Goal: Task Accomplishment & Management: Manage account settings

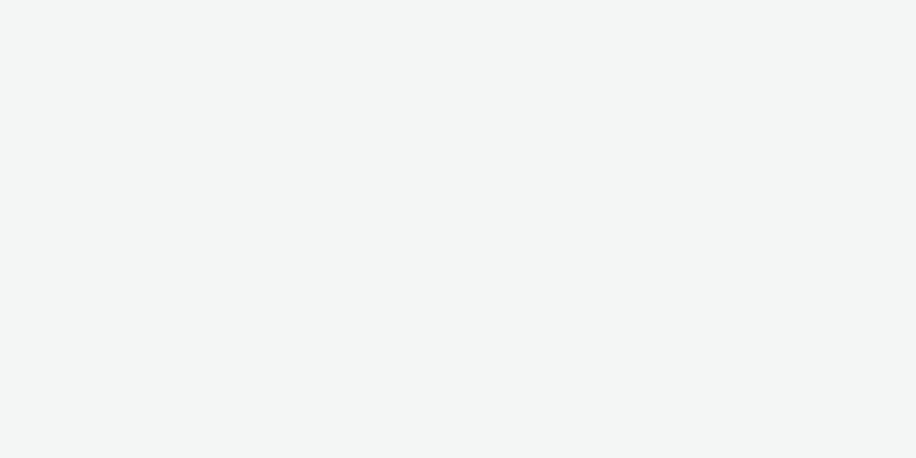
select select "a1548b1e-0fde-418e-992c-2e089afb3761"
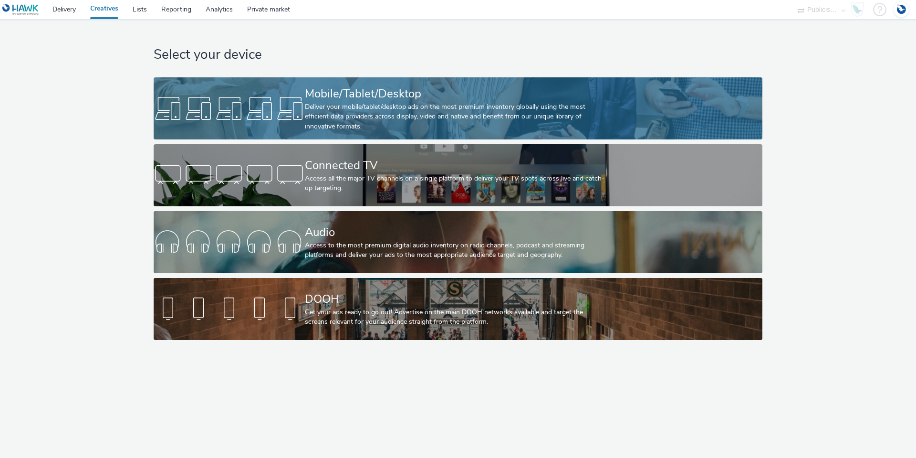
click at [363, 106] on div "Deliver your mobile/tablet/desktop ads on the most premium inventory globally u…" at bounding box center [456, 116] width 303 height 29
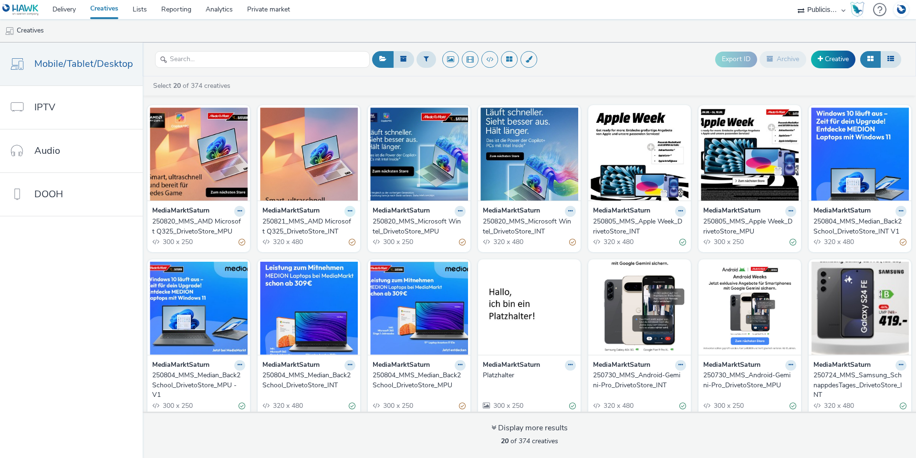
click at [242, 212] on icon at bounding box center [240, 211] width 4 height 6
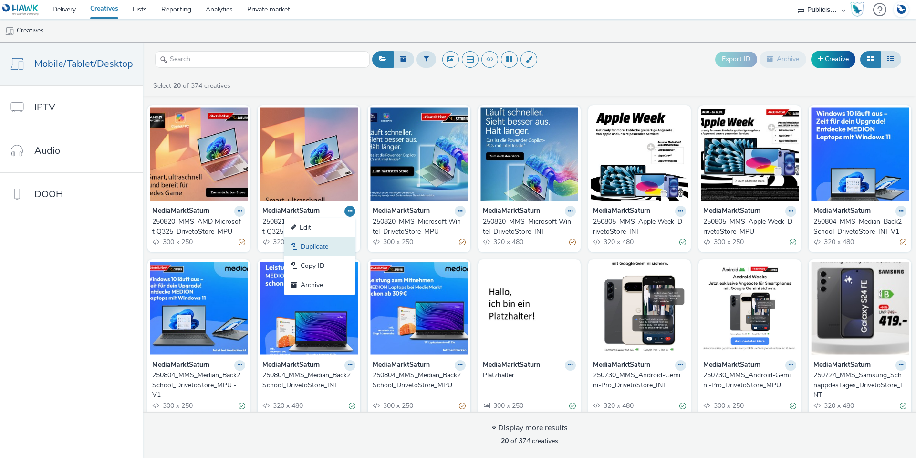
click at [333, 249] on link "Duplicate" at bounding box center [320, 246] width 72 height 19
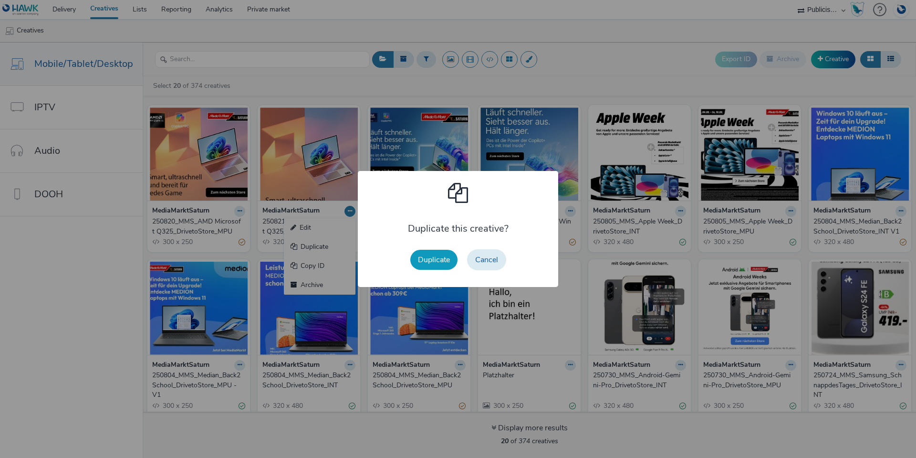
click at [431, 260] on button "Duplicate" at bounding box center [433, 260] width 47 height 20
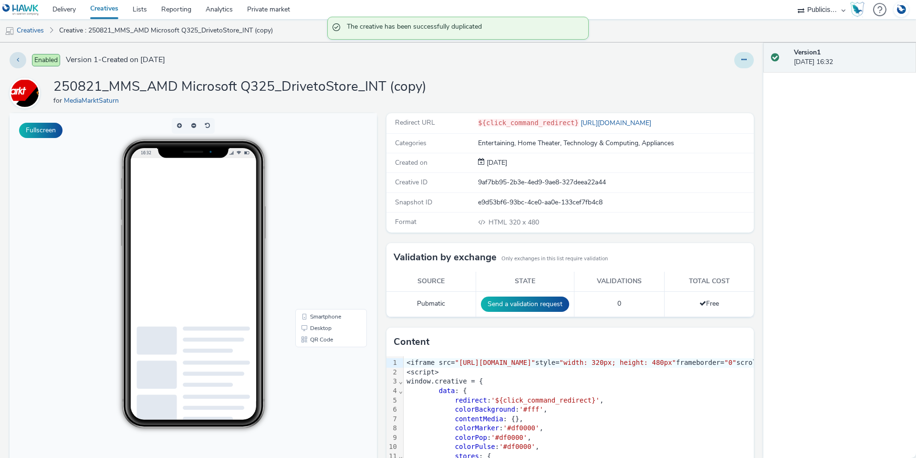
click at [743, 63] on button at bounding box center [745, 60] width 20 height 16
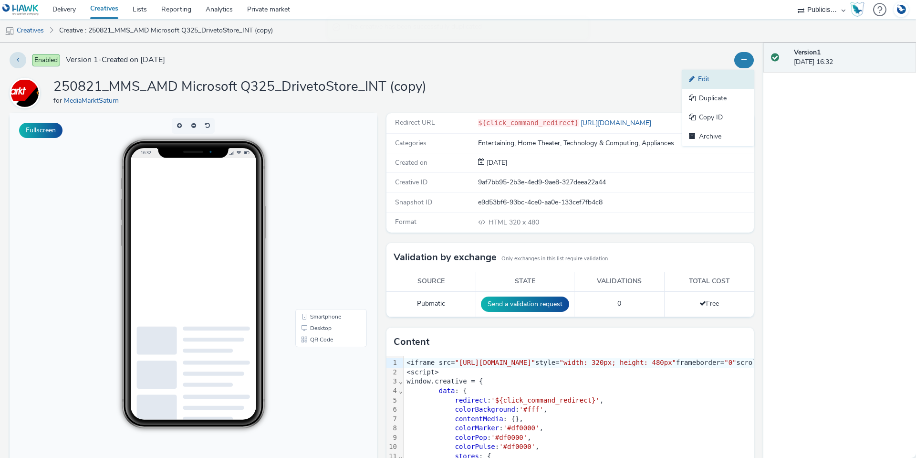
click at [706, 78] on link "Edit" at bounding box center [719, 79] width 72 height 19
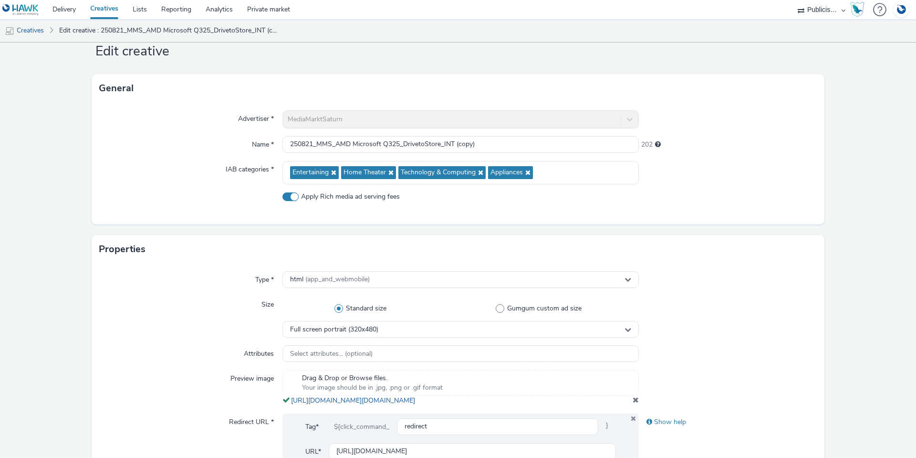
scroll to position [48, 0]
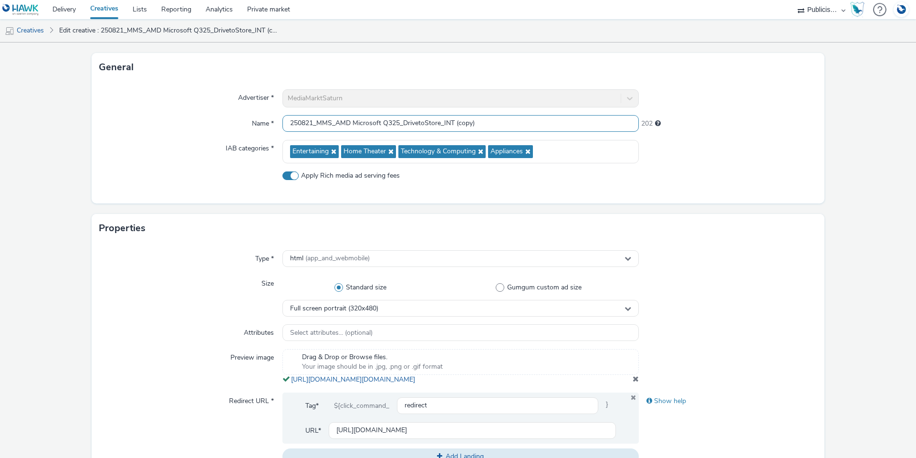
drag, startPoint x: 481, startPoint y: 125, endPoint x: 452, endPoint y: 124, distance: 29.1
click at [452, 124] on input "250821_MMS_AMD Microsoft Q325_DrivetoStore_INT (copy)" at bounding box center [461, 123] width 357 height 17
drag, startPoint x: 397, startPoint y: 123, endPoint x: 335, endPoint y: 125, distance: 62.5
click at [335, 125] on input "250821_MMS_AMD Microsoft Q325_DrivetoStore_INT" at bounding box center [461, 123] width 357 height 17
paste input "Google Pixel 10"
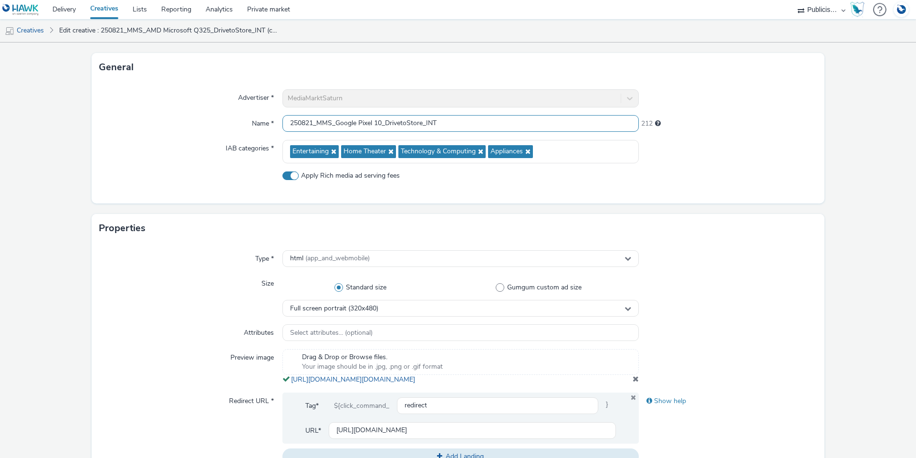
type input "250821_MMS_Google Pixel 10_DrivetoStore_INT"
click at [146, 145] on div "IAB categories *" at bounding box center [190, 151] width 183 height 23
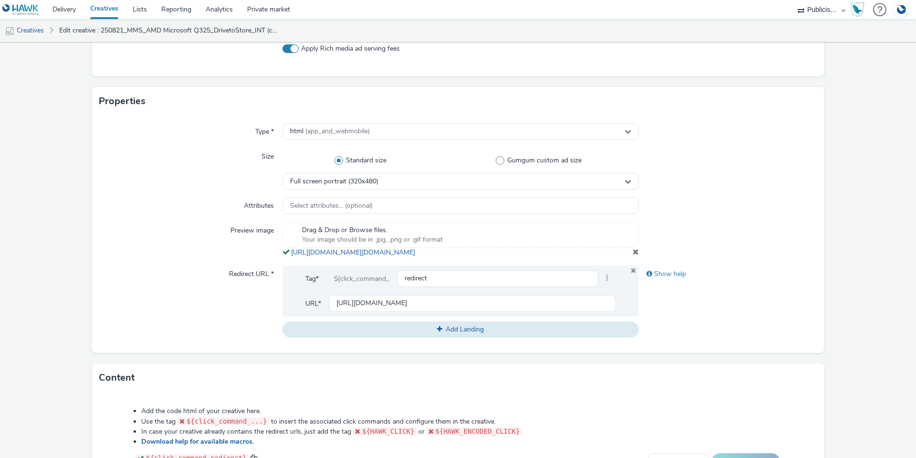
scroll to position [191, 0]
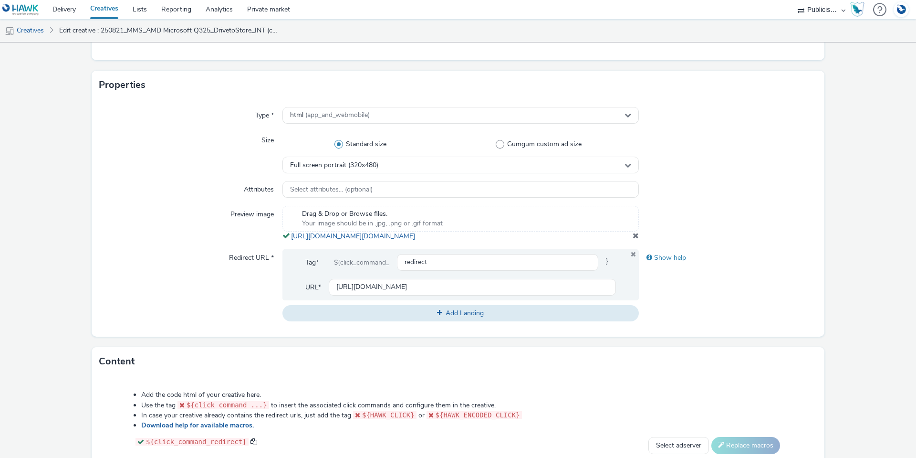
click at [633, 239] on span at bounding box center [636, 236] width 6 height 8
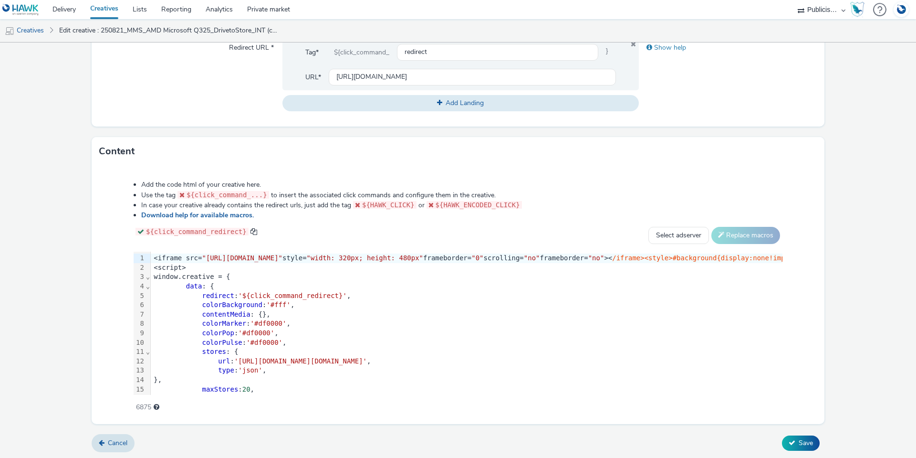
scroll to position [405, 0]
click at [441, 296] on div "redirect : '${click_command_redirect}' ," at bounding box center [501, 296] width 700 height 10
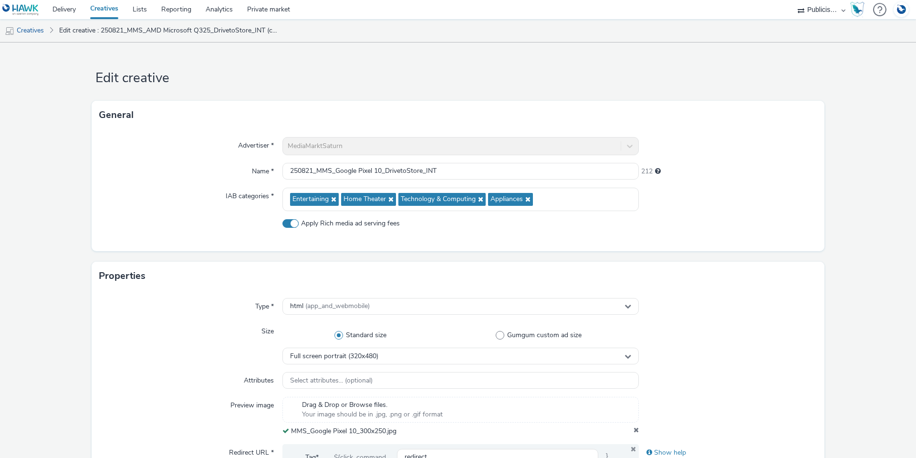
scroll to position [48, 0]
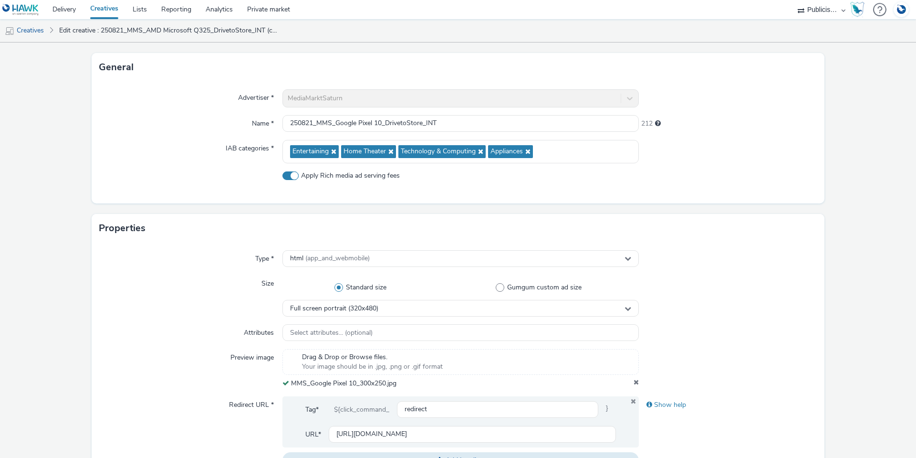
click at [215, 268] on div "Type * html (app_and_webmobile) Size Standard size Gumgum custom ad size Full s…" at bounding box center [458, 362] width 733 height 241
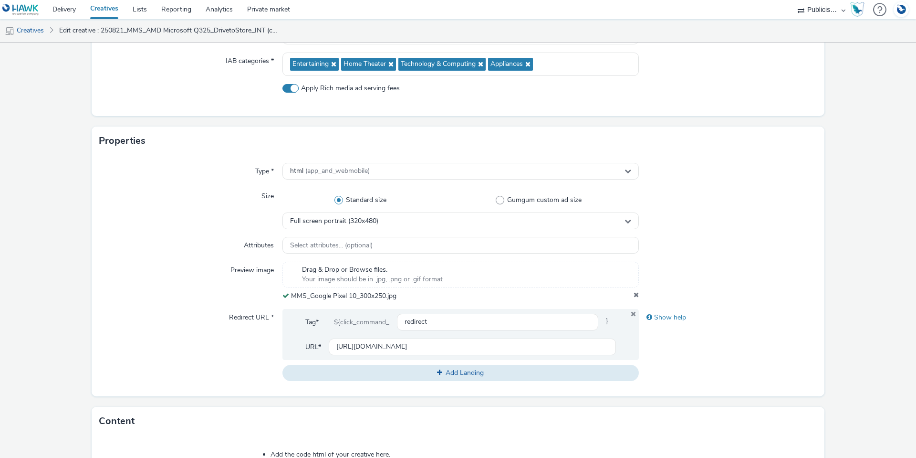
scroll to position [143, 0]
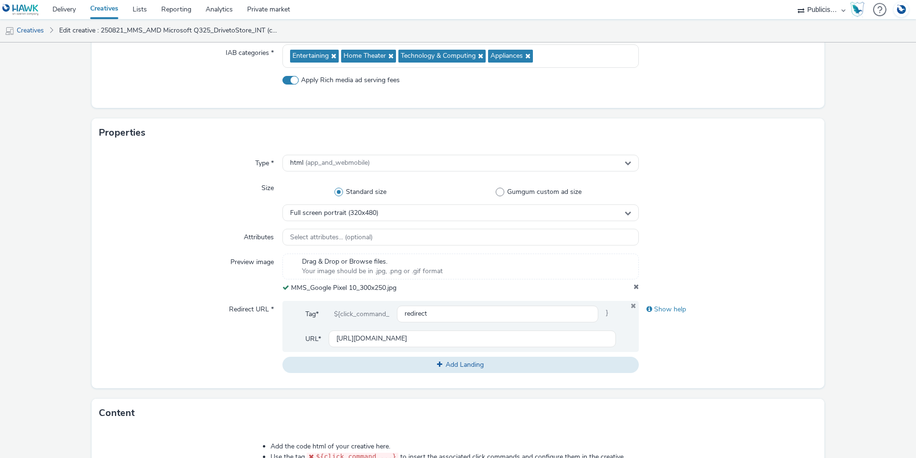
click at [634, 288] on icon at bounding box center [636, 288] width 5 height 10
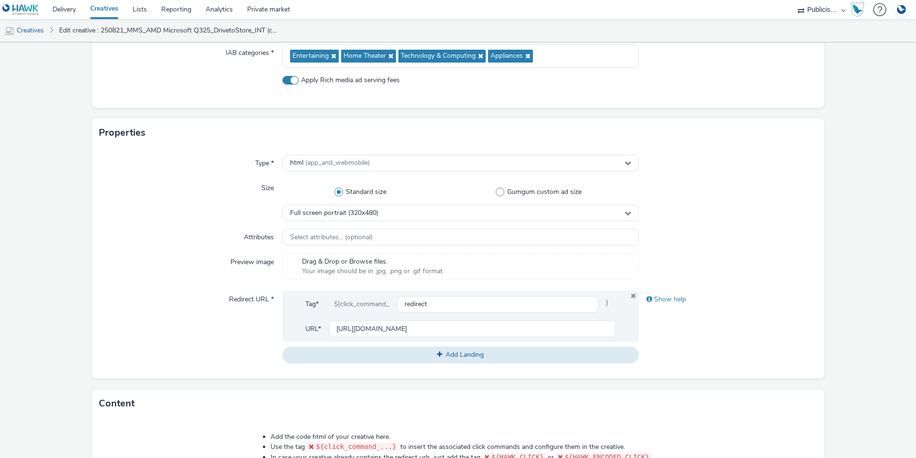
click at [361, 271] on span "Your image should be in .jpg, .png or .gif format" at bounding box center [372, 271] width 141 height 10
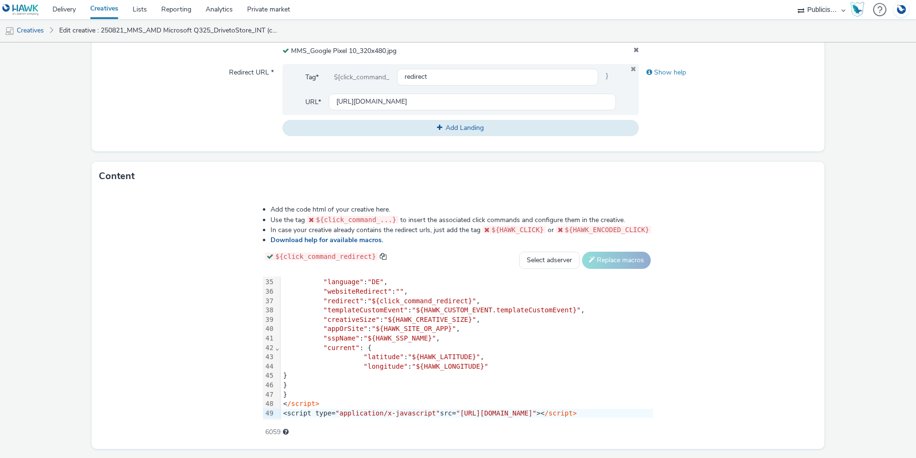
scroll to position [382, 0]
click at [442, 360] on div ""longitude" : "${HAWK_LONGITUDE}"" at bounding box center [467, 365] width 373 height 10
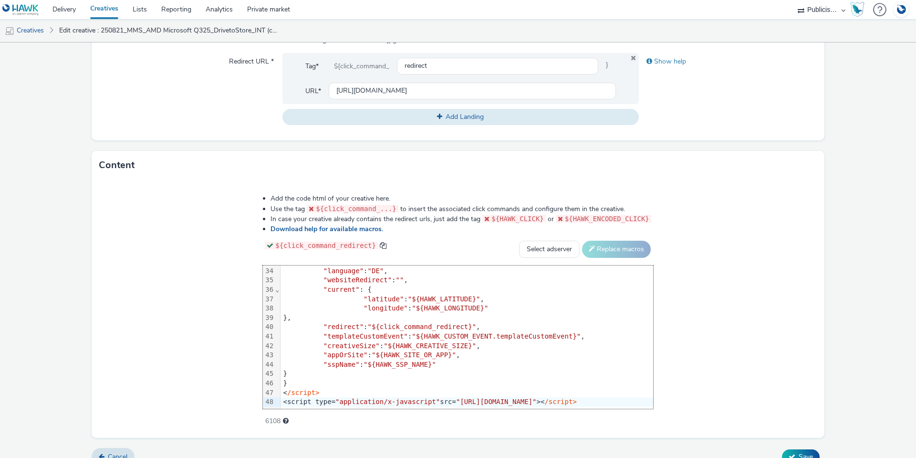
scroll to position [317, 0]
click at [807, 449] on button "Save" at bounding box center [801, 456] width 38 height 15
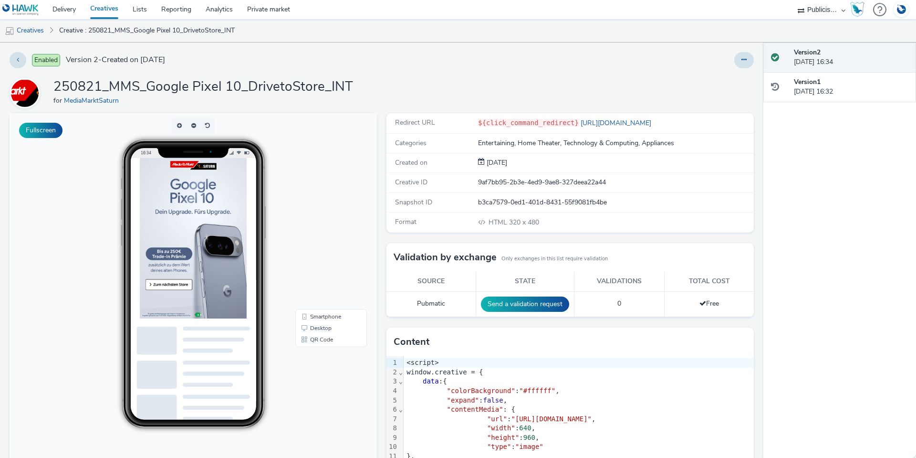
click at [232, 285] on img at bounding box center [216, 272] width 153 height 229
click at [38, 29] on link "Creatives" at bounding box center [24, 30] width 49 height 23
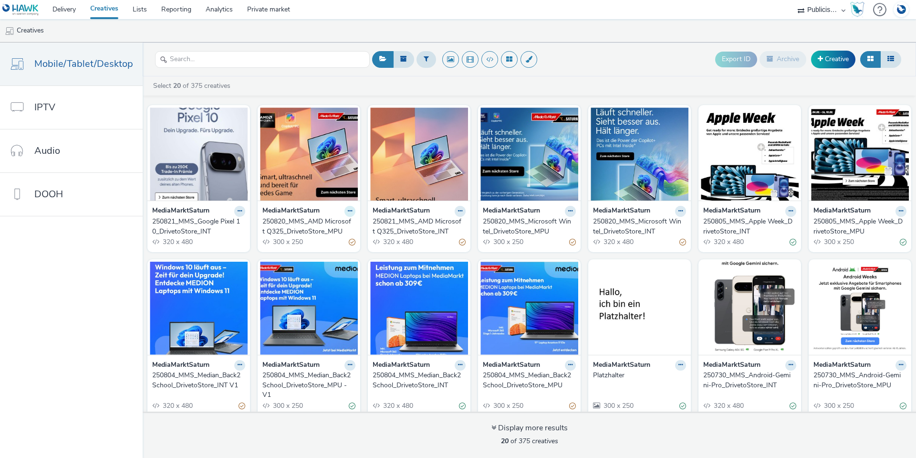
click at [242, 211] on icon at bounding box center [240, 211] width 4 height 6
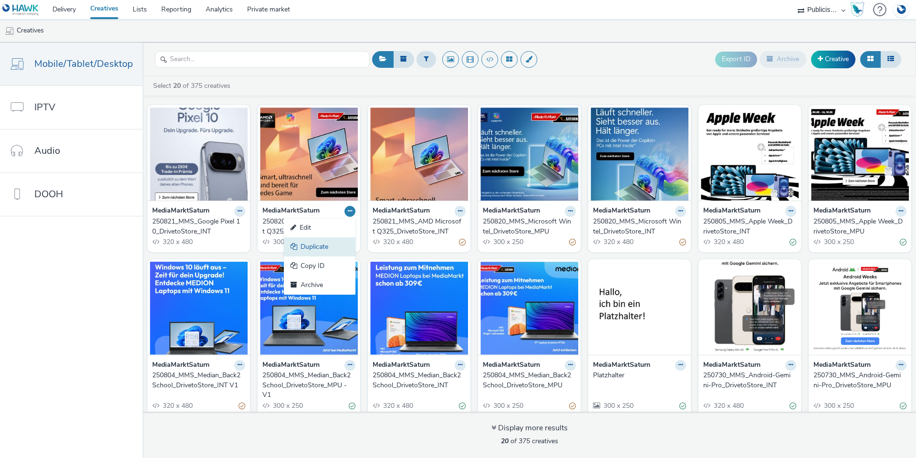
click at [337, 243] on link "Duplicate" at bounding box center [320, 246] width 72 height 19
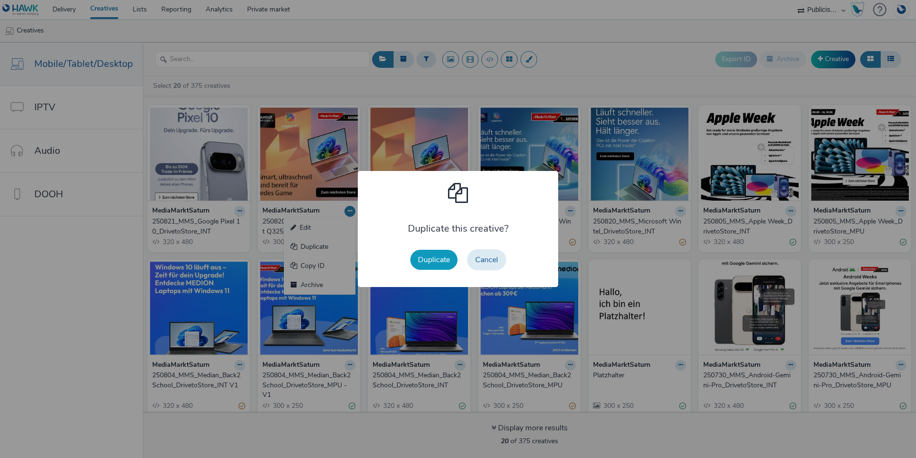
click at [432, 258] on button "Duplicate" at bounding box center [433, 260] width 47 height 20
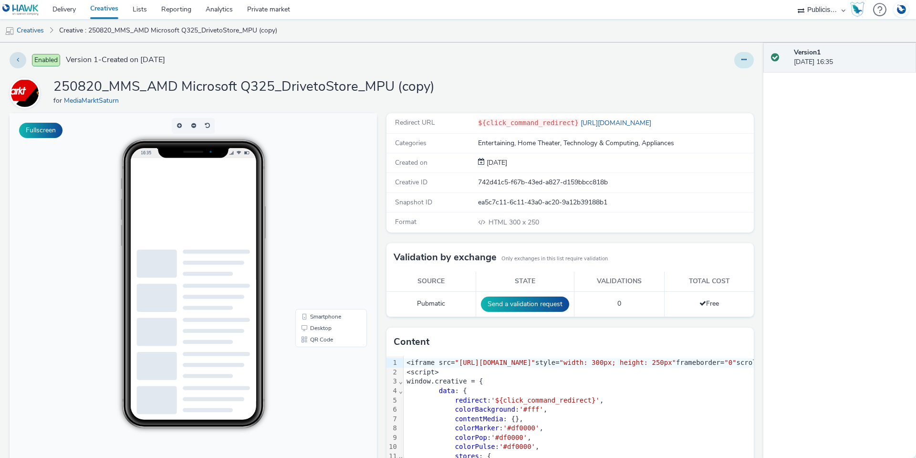
click at [736, 63] on button at bounding box center [745, 60] width 20 height 16
click at [726, 79] on link "Edit" at bounding box center [719, 79] width 72 height 19
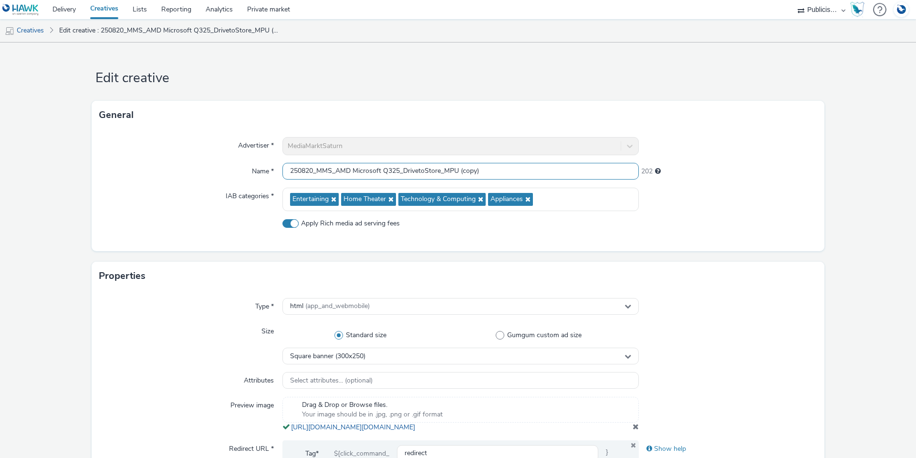
drag, startPoint x: 476, startPoint y: 167, endPoint x: 454, endPoint y: 170, distance: 22.2
click at [454, 170] on input "250820_MMS_AMD Microsoft Q325_DrivetoStore_MPU (copy)" at bounding box center [461, 171] width 357 height 17
drag, startPoint x: 396, startPoint y: 171, endPoint x: 335, endPoint y: 173, distance: 61.1
click at [335, 173] on input "250820_MMS_AMD Microsoft Q325_DrivetoStore_MPU" at bounding box center [461, 171] width 357 height 17
paste input "Google Pixel 10"
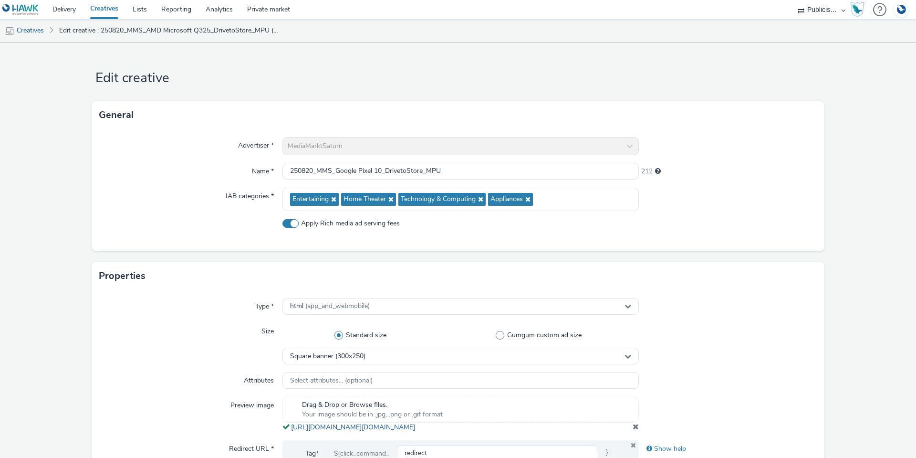
click at [136, 178] on div "Name *" at bounding box center [190, 171] width 183 height 17
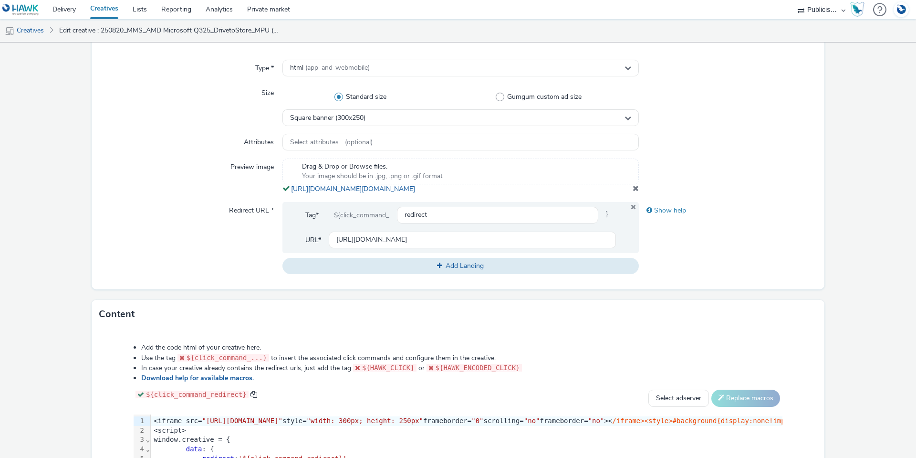
scroll to position [239, 0]
click at [633, 191] on span at bounding box center [636, 188] width 6 height 8
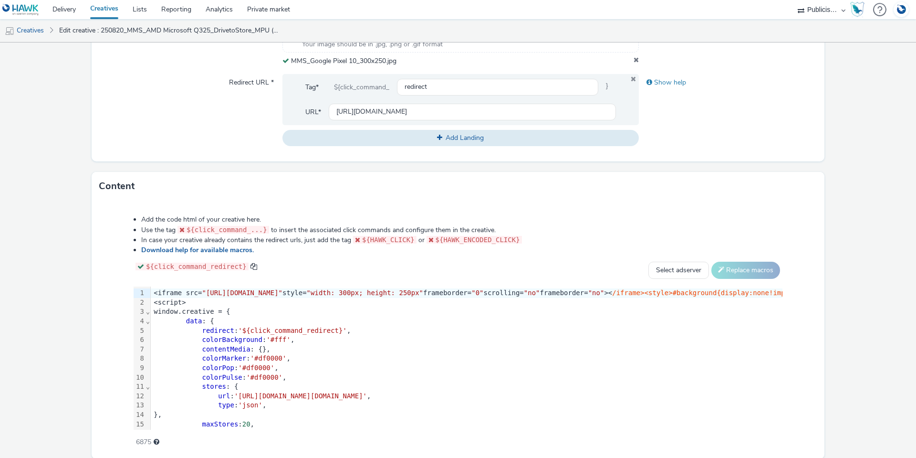
scroll to position [382, 0]
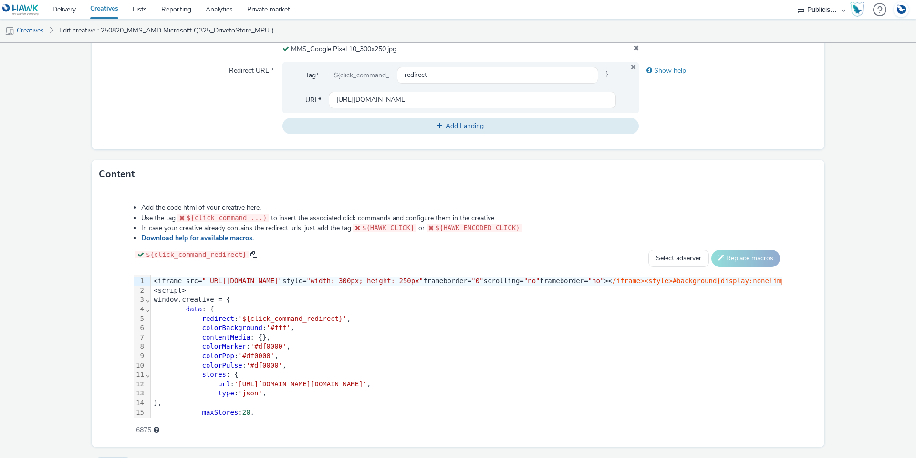
click at [435, 335] on div "contentMedia : {}," at bounding box center [501, 338] width 700 height 10
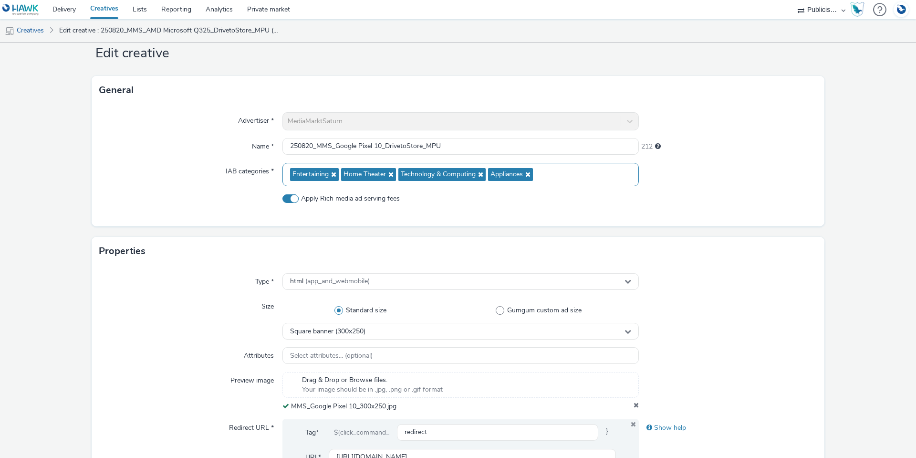
scroll to position [23, 0]
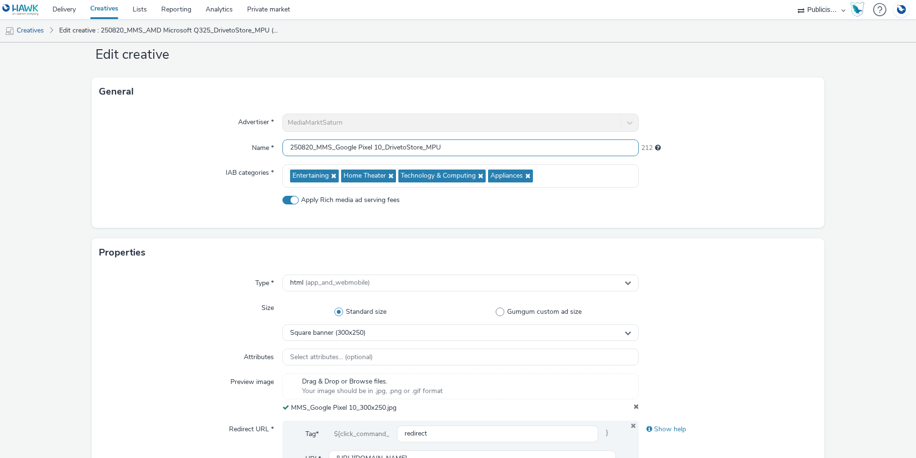
click at [308, 146] on input "250820_MMS_Google Pixel 10_DrivetoStore_MPU" at bounding box center [461, 147] width 357 height 17
type input "250821_MMS_Google Pixel 10_DrivetoStore_MPU"
click at [672, 206] on div at bounding box center [728, 203] width 179 height 17
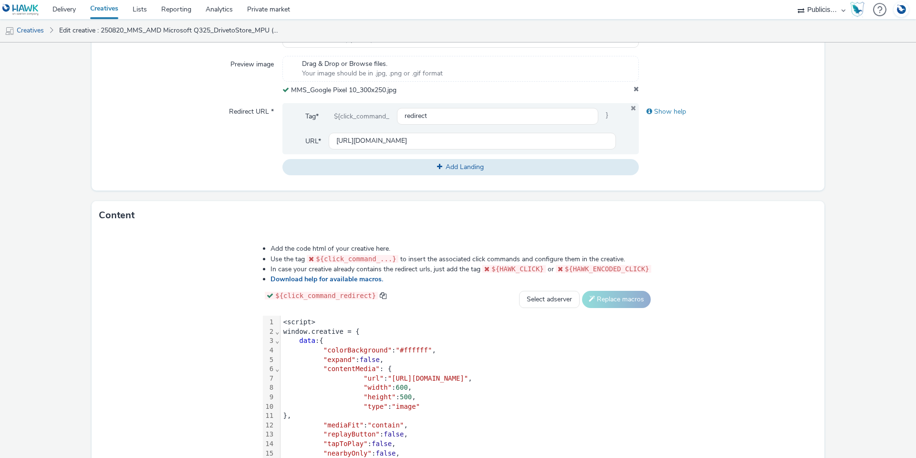
scroll to position [405, 0]
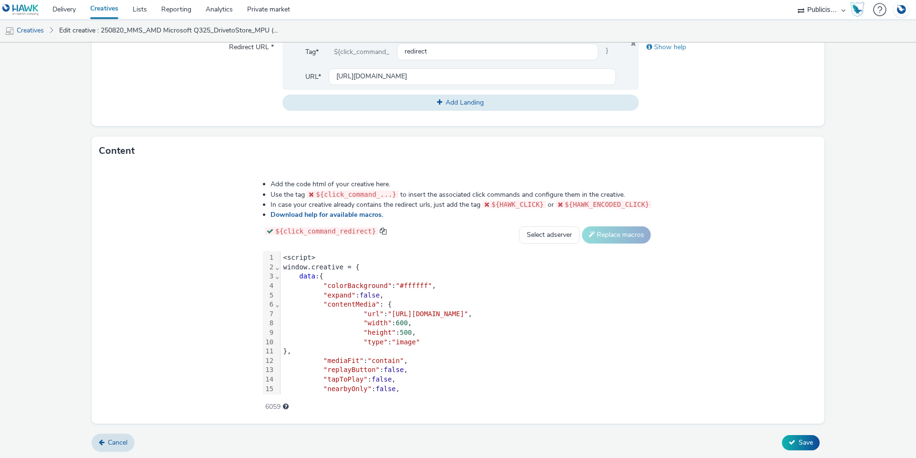
click at [801, 432] on form "Edit creative General Advertiser * MediaMarktSaturn Name * 250821_MMS_Google Pi…" at bounding box center [458, 47] width 916 height 821
click at [800, 440] on span "Save" at bounding box center [806, 442] width 14 height 9
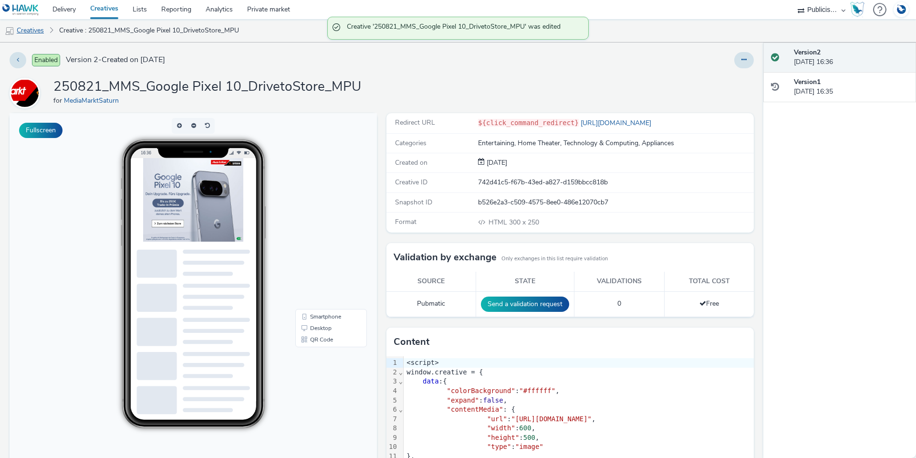
click at [35, 29] on link "Creatives" at bounding box center [24, 30] width 49 height 23
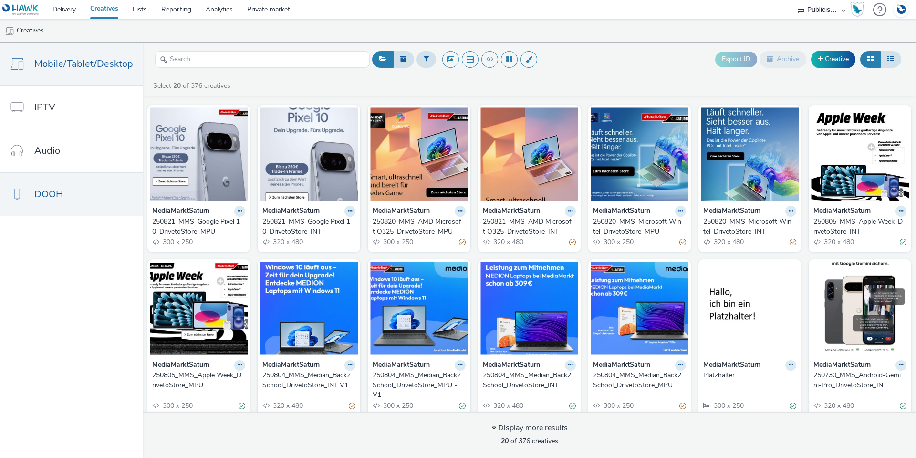
click at [60, 199] on span "DOOH" at bounding box center [48, 194] width 29 height 14
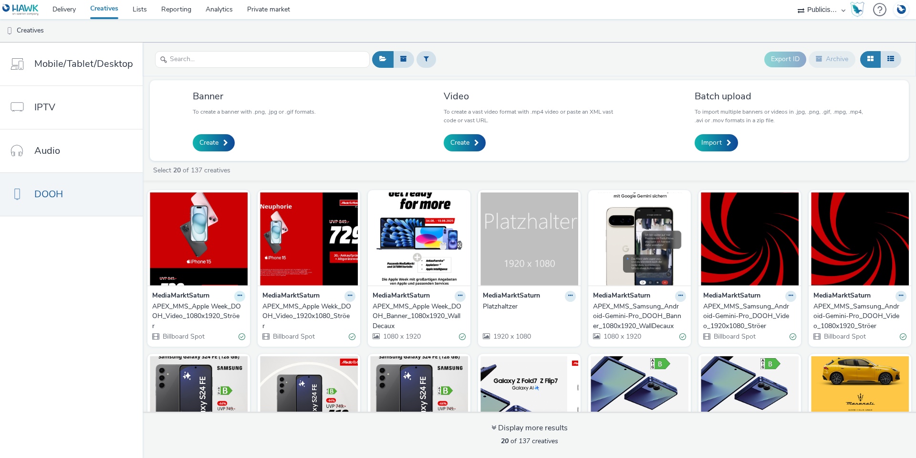
click at [238, 296] on icon at bounding box center [240, 296] width 4 height 6
click at [211, 332] on link "Duplicate" at bounding box center [210, 331] width 72 height 19
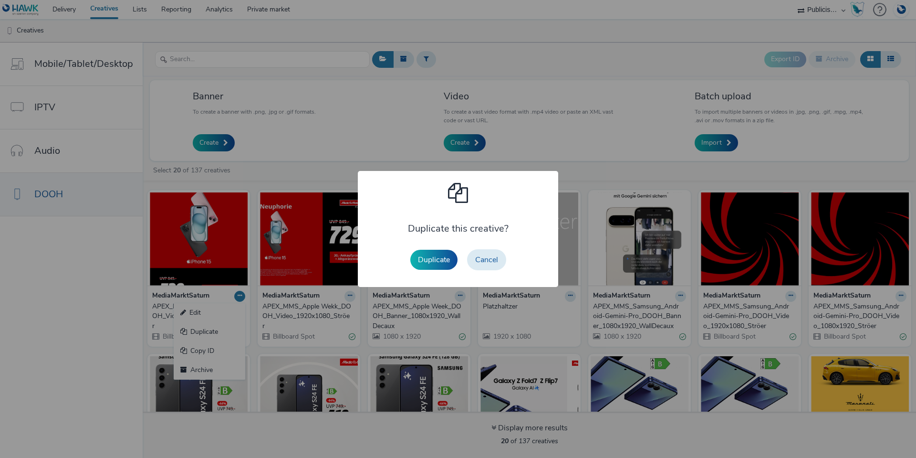
click at [422, 256] on button "Duplicate" at bounding box center [433, 260] width 47 height 20
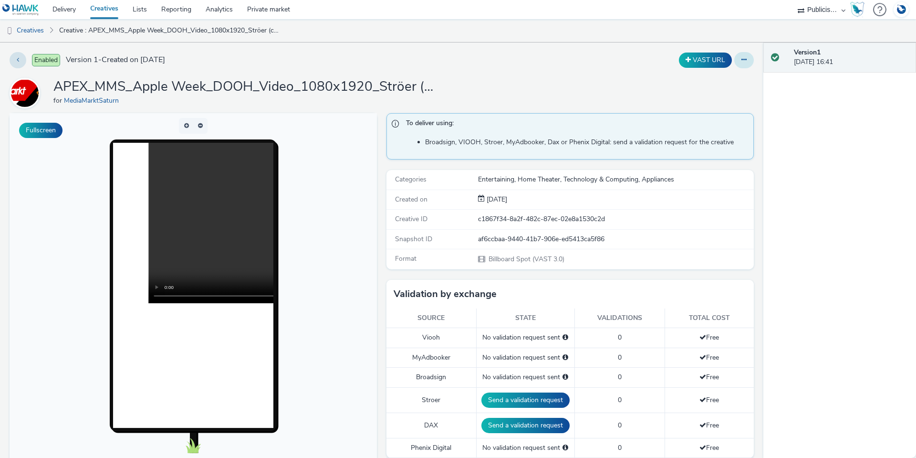
click at [742, 61] on icon at bounding box center [744, 59] width 5 height 7
click at [731, 74] on link "Edit" at bounding box center [719, 79] width 72 height 19
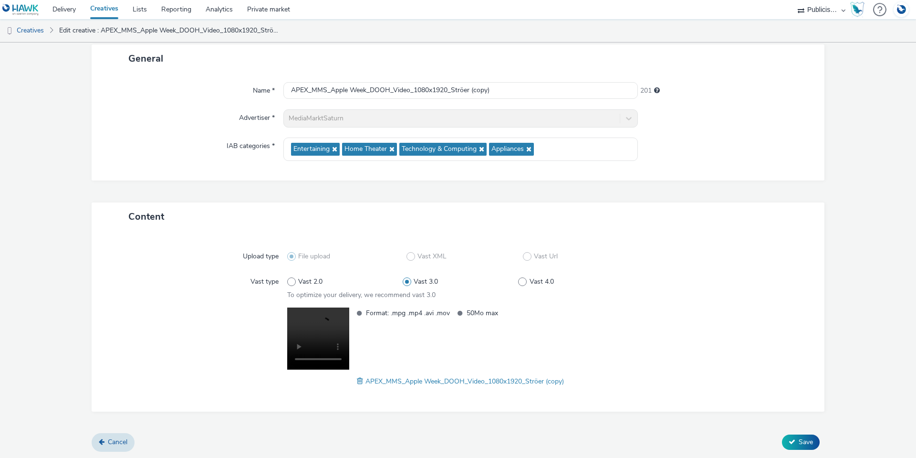
scroll to position [57, 0]
click at [325, 90] on input "APEX_MMS_Apple Week_DOOH_Video_1080x1920_Ströer (copy)" at bounding box center [461, 90] width 355 height 17
drag, startPoint x: 365, startPoint y: 91, endPoint x: 330, endPoint y: 90, distance: 34.9
click at [329, 89] on input "APEX_MMS_Apple Week_DOOH_Video_1080x1920_Ströer (copy)" at bounding box center [461, 90] width 355 height 17
paste input "Google Pixel 10"
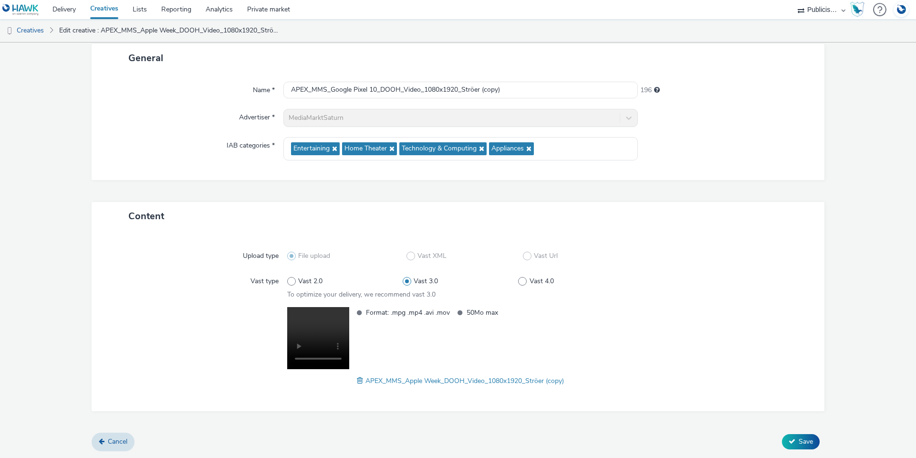
click at [219, 101] on div "Name * APEX_MMS_Google Pixel 10_DOOH_Video_1080x1920_Ströer (copy) 196 Advertis…" at bounding box center [458, 126] width 733 height 108
drag, startPoint x: 493, startPoint y: 89, endPoint x: 457, endPoint y: 88, distance: 35.8
click at [457, 88] on input "APEX_MMS_Google Pixel 10_DOOH_Video_1080x1920_Ströer (copy)" at bounding box center [461, 90] width 355 height 17
type input "APEX_MMS_Google Pixel 10_DOOH_Video_1080x1920"
click at [133, 119] on div "Advertiser *" at bounding box center [192, 118] width 182 height 18
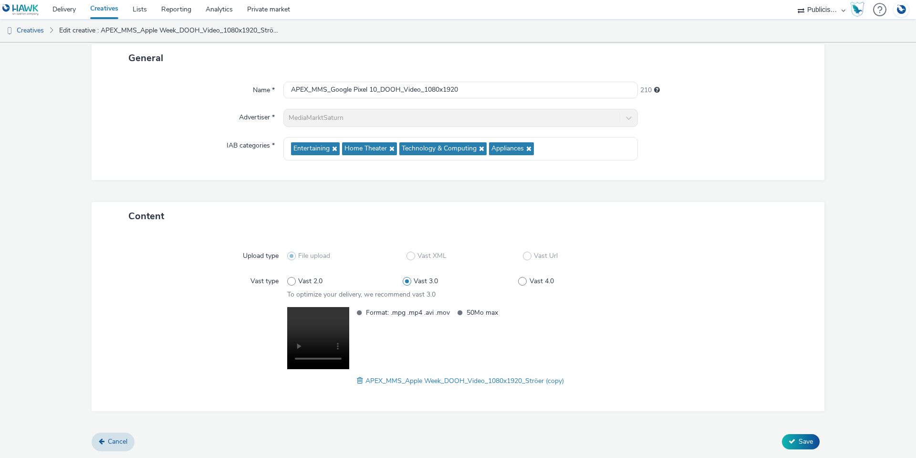
click at [366, 379] on span "APEX_MMS_Apple Week_DOOH_Video_1080x1920_Ströer (copy)" at bounding box center [465, 380] width 199 height 9
click at [358, 381] on span at bounding box center [361, 380] width 9 height 11
click at [789, 442] on button "Save" at bounding box center [801, 441] width 38 height 15
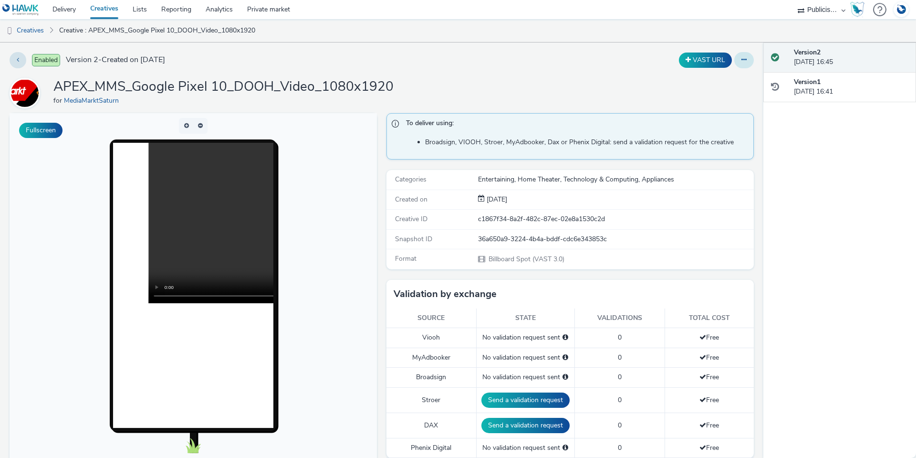
click at [735, 59] on button at bounding box center [745, 60] width 20 height 16
click at [726, 72] on link "Edit" at bounding box center [719, 79] width 72 height 19
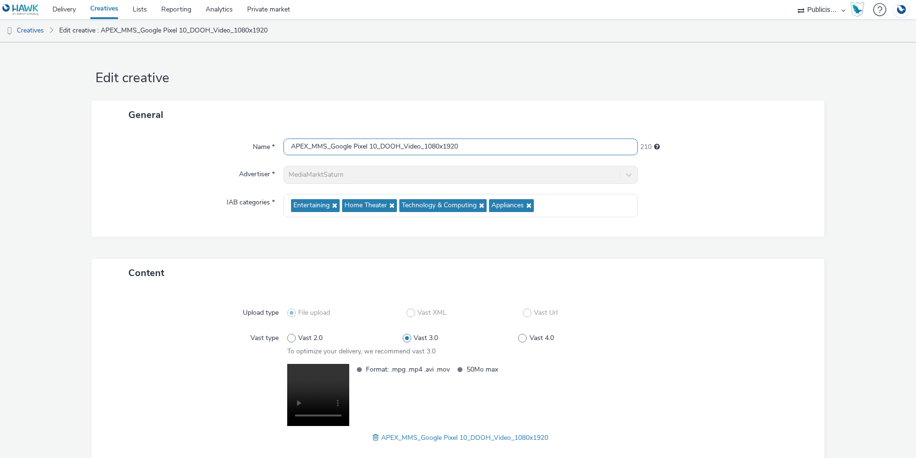
click at [421, 147] on input "APEX_MMS_Google Pixel 10_DOOH_Video_1080x1920" at bounding box center [461, 146] width 355 height 17
type input "APEX_MMS_Google Pixel 10_DOOH_Video_Ströer_1080x1920"
click at [179, 200] on div "IAB categories *" at bounding box center [192, 205] width 182 height 23
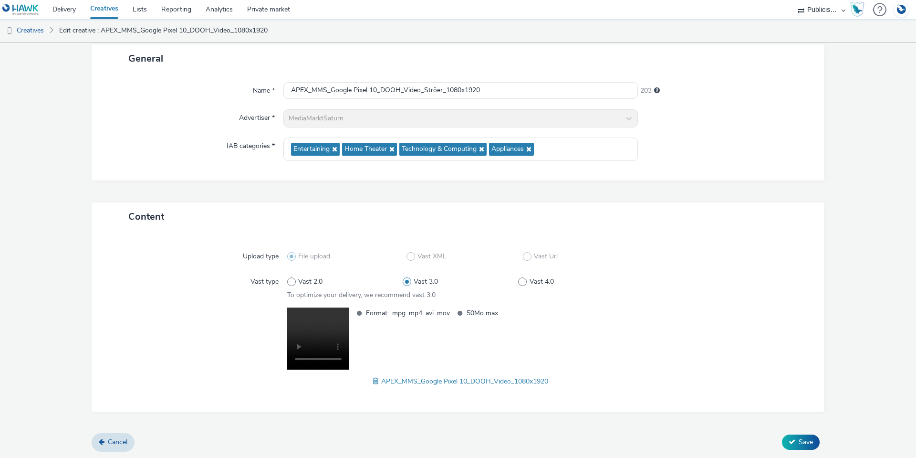
scroll to position [57, 0]
click at [789, 442] on icon at bounding box center [792, 441] width 7 height 7
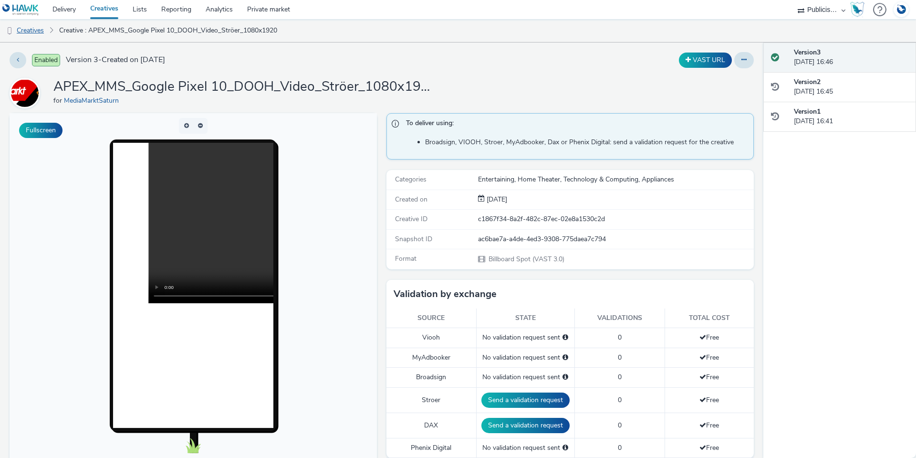
click at [37, 30] on link "Creatives" at bounding box center [24, 30] width 49 height 23
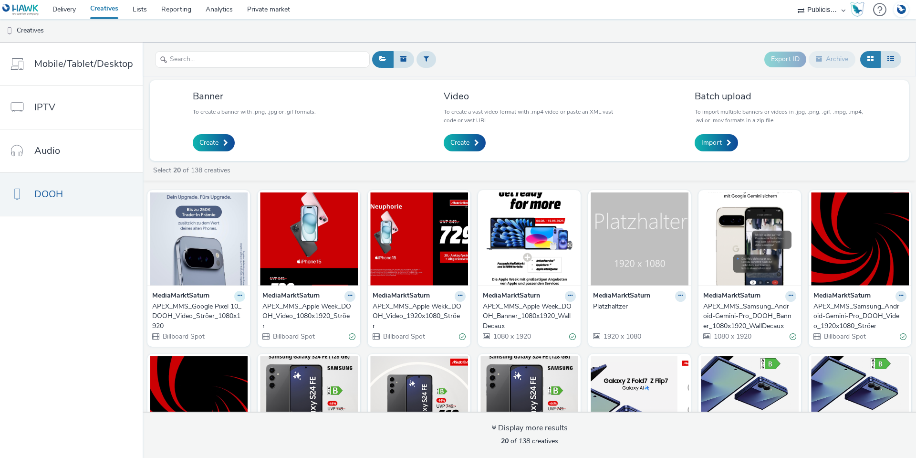
click at [234, 298] on button at bounding box center [239, 296] width 11 height 11
click at [232, 312] on link "Edit" at bounding box center [210, 312] width 72 height 19
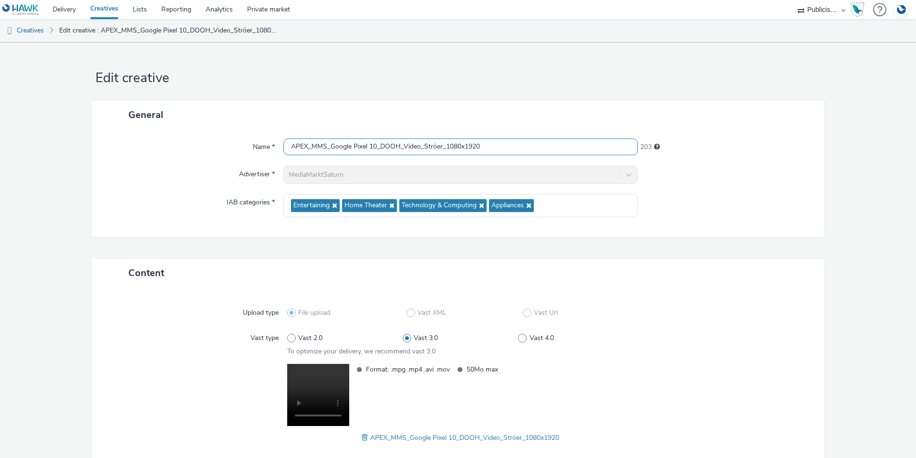
drag, startPoint x: 443, startPoint y: 146, endPoint x: 424, endPoint y: 146, distance: 19.6
click at [424, 146] on input "APEX_MMS_Google Pixel 10_DOOH_Video_Ströer_1080x1920" at bounding box center [461, 146] width 355 height 17
click at [435, 149] on input "APEX_MMS_Google Pixel 10_DOOH_Video_Ströer_1080x1920" at bounding box center [461, 146] width 355 height 17
drag, startPoint x: 440, startPoint y: 147, endPoint x: 419, endPoint y: 149, distance: 21.1
click at [419, 149] on input "APEX_MMS_Google Pixel 10_DOOH_Video_Ströer_1080x1920" at bounding box center [461, 146] width 355 height 17
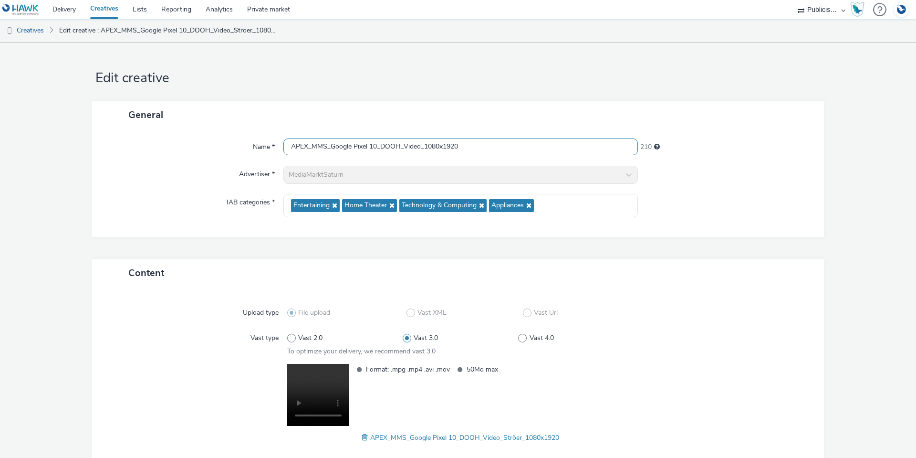
click at [457, 145] on input "APEX_MMS_Google Pixel 10_DOOH_Video_1080x1920" at bounding box center [461, 146] width 355 height 17
paste input "_Ströer"
type input "APEX_MMS_Google Pixel 10_DOOH_Video_1080x1920_Ströer"
click at [789, 177] on div at bounding box center [727, 175] width 178 height 18
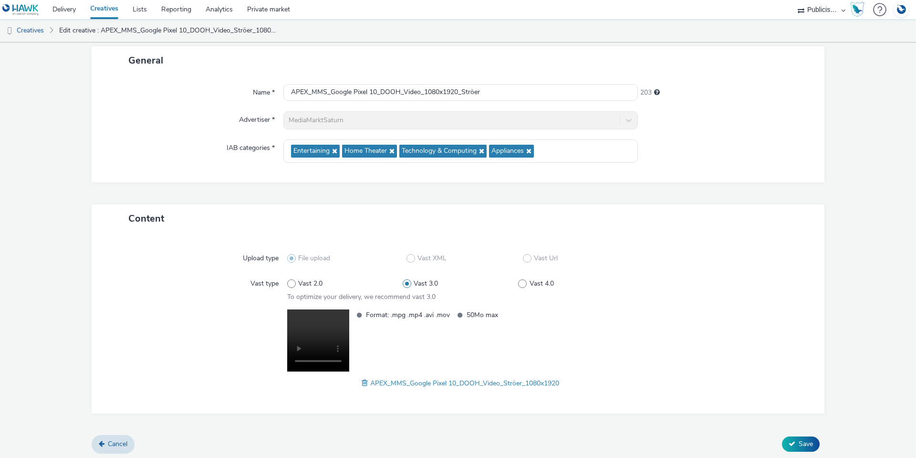
scroll to position [57, 0]
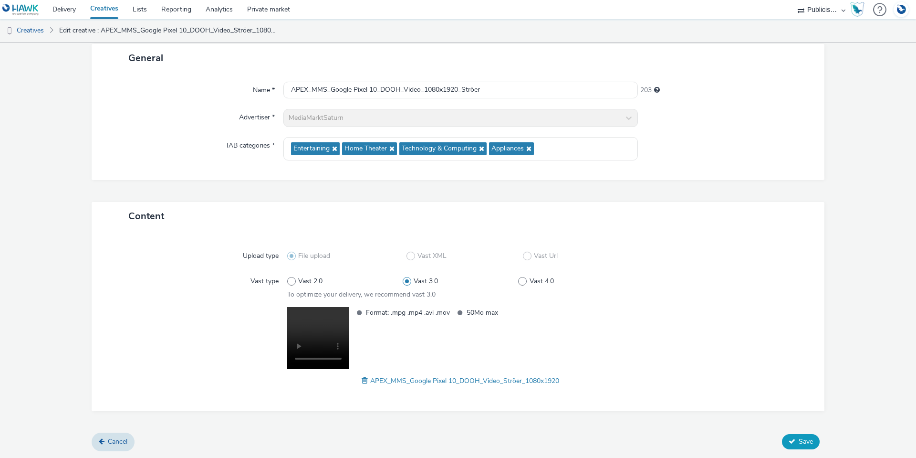
click at [799, 442] on span "Save" at bounding box center [806, 441] width 14 height 9
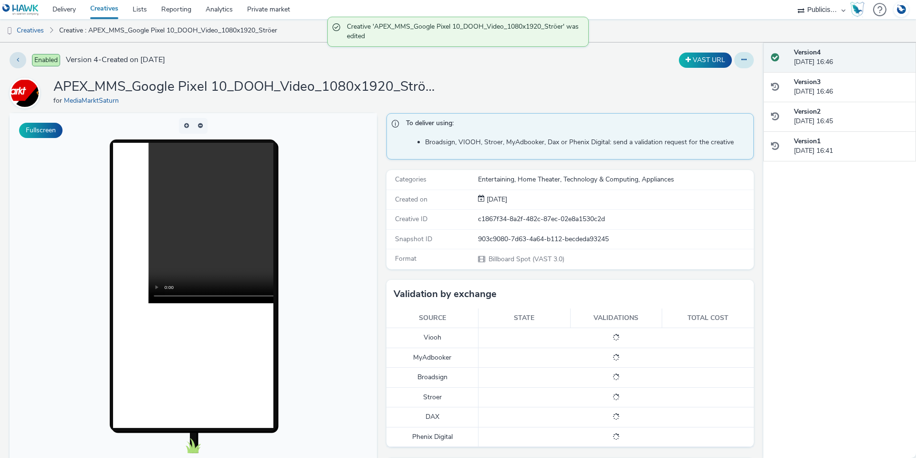
click at [735, 64] on button at bounding box center [745, 60] width 20 height 16
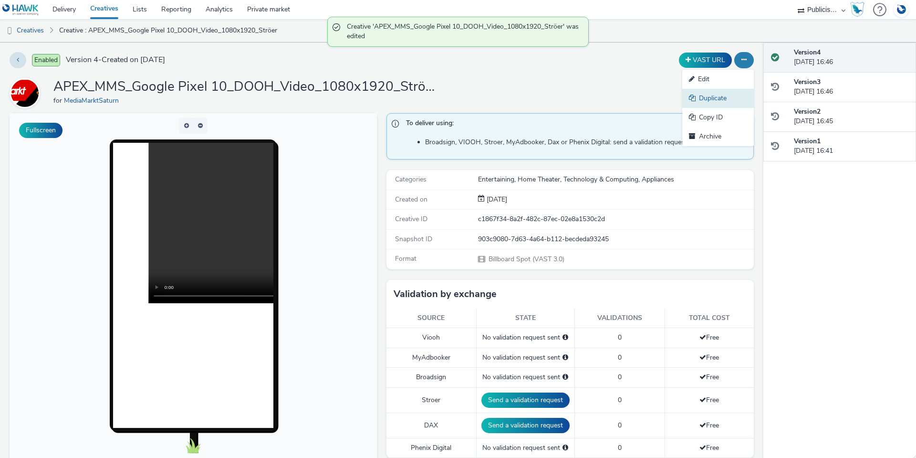
click at [728, 97] on link "Duplicate" at bounding box center [719, 98] width 72 height 19
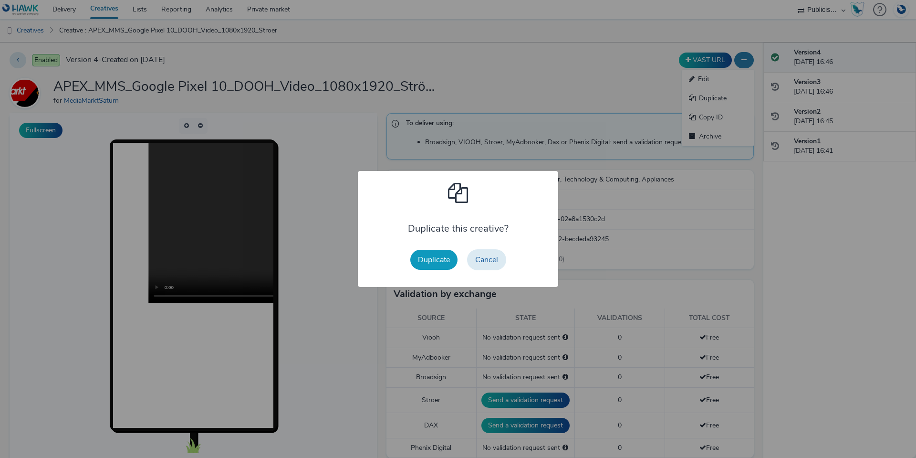
click at [440, 258] on button "Duplicate" at bounding box center [433, 260] width 47 height 20
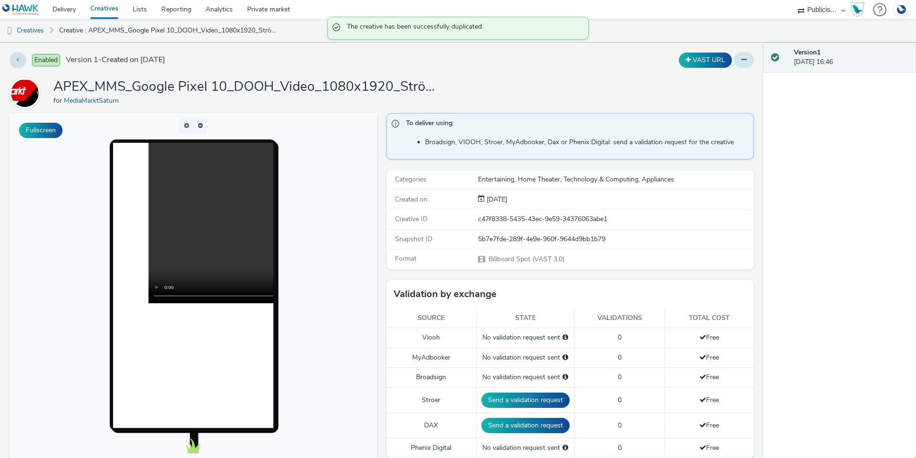
click at [741, 61] on button at bounding box center [745, 60] width 20 height 16
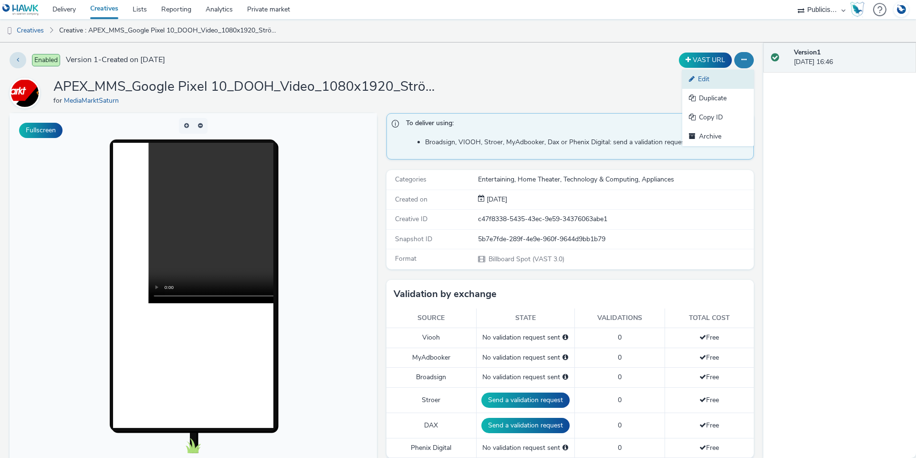
click at [724, 78] on link "Edit" at bounding box center [719, 79] width 72 height 19
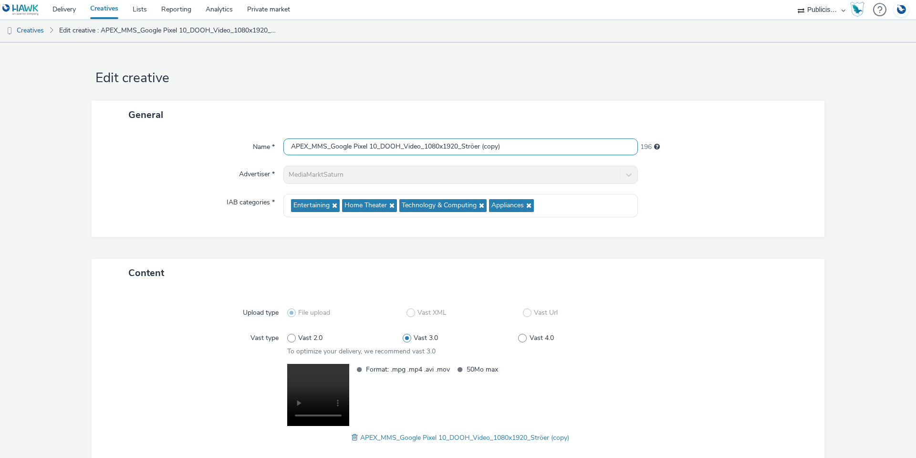
drag, startPoint x: 511, startPoint y: 147, endPoint x: 477, endPoint y: 151, distance: 34.2
click at [477, 151] on input "APEX_MMS_Google Pixel 10_DOOH_Video_1080x1920_Ströer (copy)" at bounding box center [461, 146] width 355 height 17
drag, startPoint x: 442, startPoint y: 148, endPoint x: 424, endPoint y: 146, distance: 18.2
click at [424, 146] on input "APEX_MMS_Google Pixel 10_DOOH_Video_1080x1920_Ströer" at bounding box center [461, 146] width 355 height 17
click at [436, 147] on input "APEX_MMS_Google Pixel 10_DOOH_Video_1920_Ströer" at bounding box center [461, 146] width 355 height 17
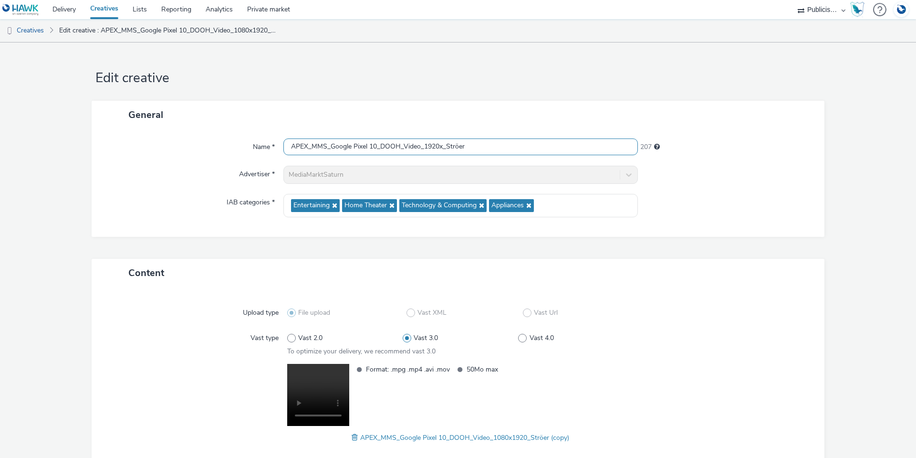
paste input "1080x"
click at [169, 171] on div "Advertiser *" at bounding box center [192, 175] width 182 height 18
click at [458, 148] on input "APEX_MMS_Google Pixel 10_DOOH_Video_1920x1080xStröer" at bounding box center [461, 146] width 355 height 17
type input "APEX_MMS_Google Pixel 10_DOOH_Video_1920x1080_Ströer"
click at [185, 183] on div "Advertiser *" at bounding box center [192, 175] width 182 height 18
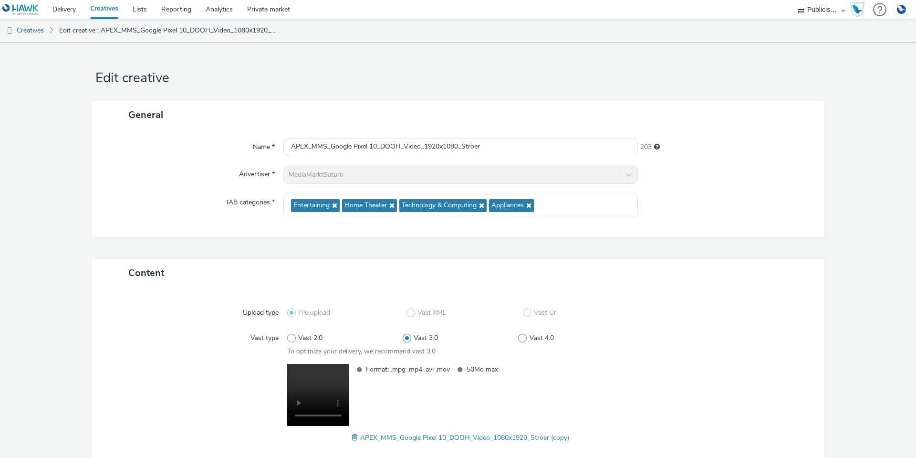
click at [360, 440] on span "APEX_MMS_Google Pixel 10_DOOH_Video_1080x1920_Ströer (copy)" at bounding box center [464, 437] width 209 height 9
click at [352, 435] on span at bounding box center [356, 437] width 9 height 11
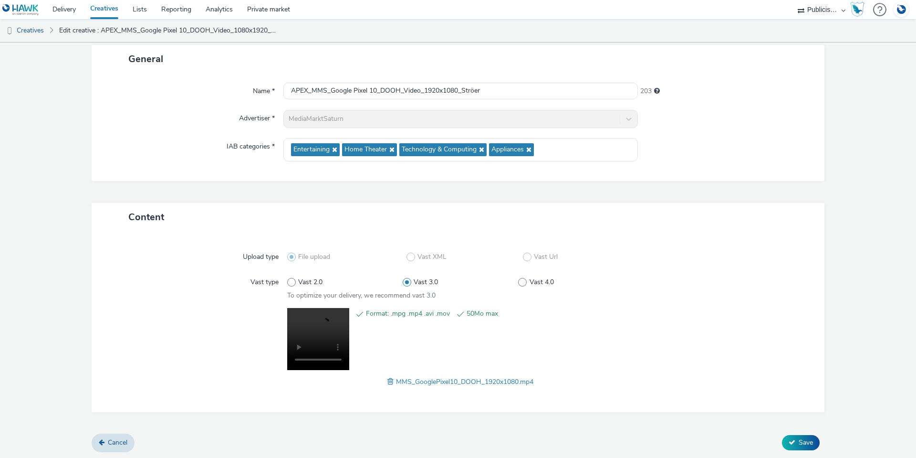
scroll to position [57, 0]
click at [799, 441] on span "Save" at bounding box center [806, 441] width 14 height 9
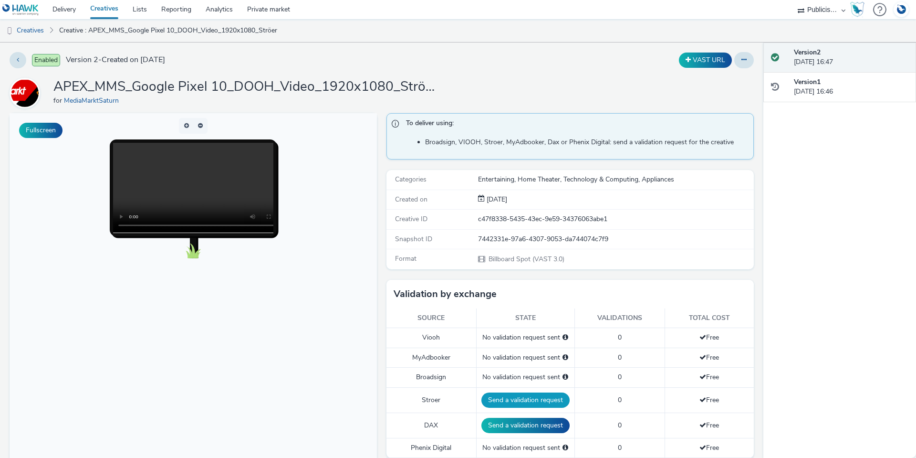
click at [497, 399] on button "Send a validation request" at bounding box center [526, 399] width 88 height 15
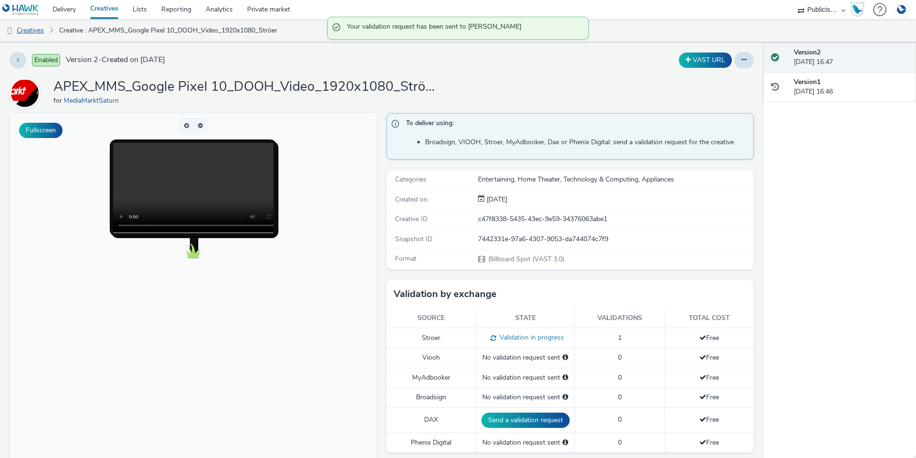
click at [29, 27] on link "Creatives" at bounding box center [24, 30] width 49 height 23
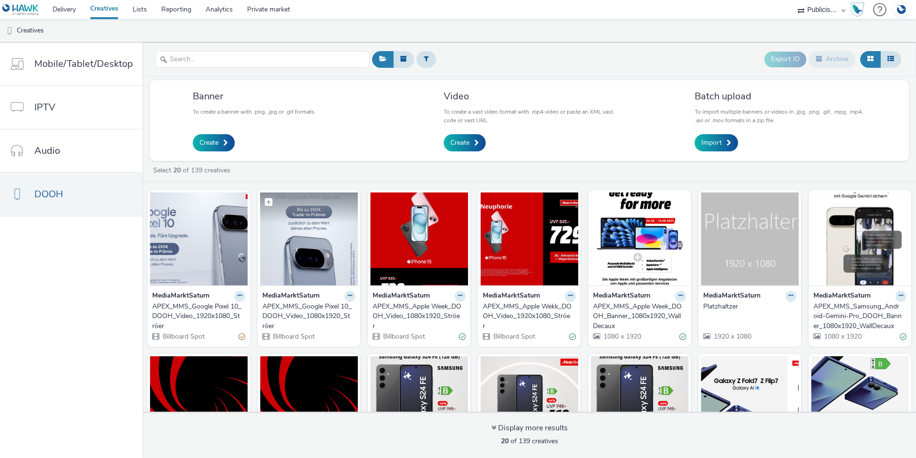
click at [319, 262] on img at bounding box center [309, 238] width 98 height 93
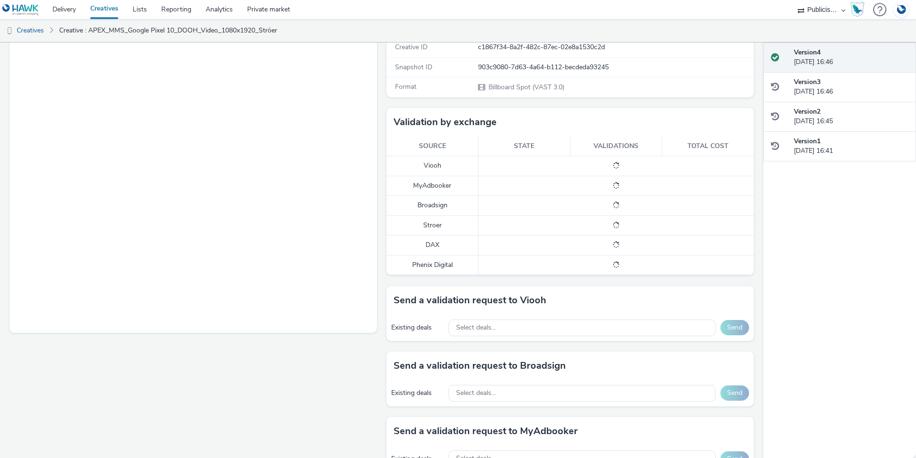
scroll to position [191, 0]
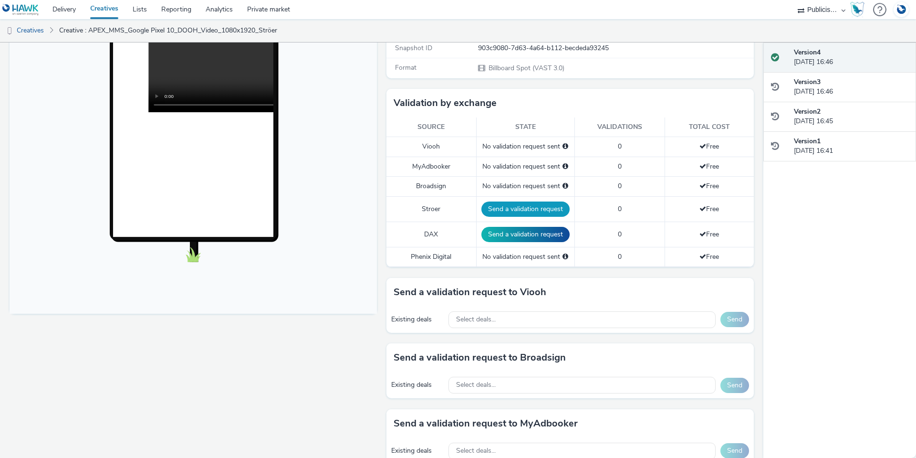
click at [510, 209] on button "Send a validation request" at bounding box center [526, 208] width 88 height 15
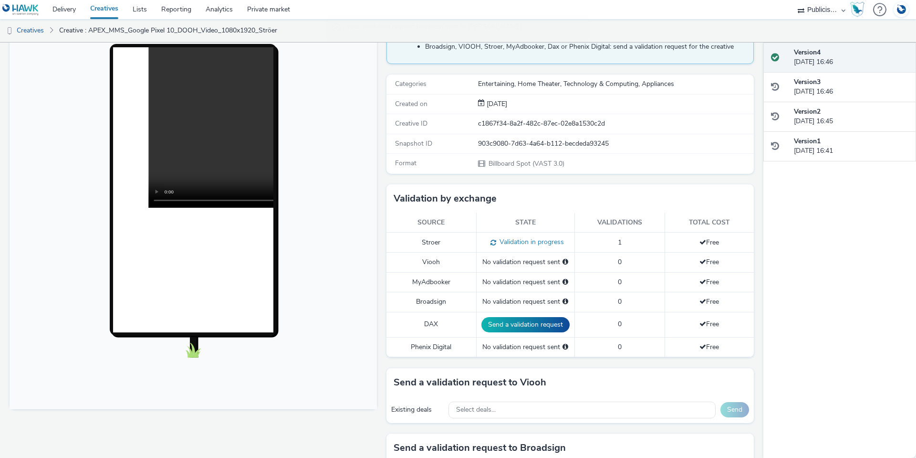
scroll to position [0, 0]
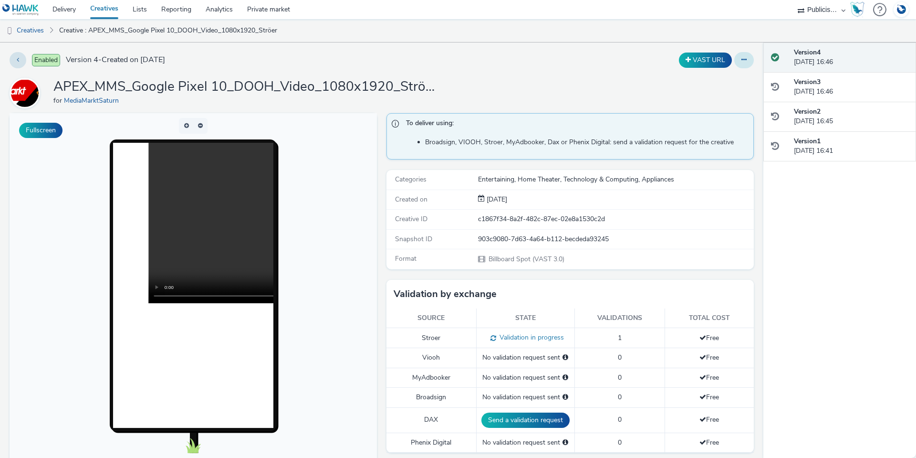
click at [744, 56] on button at bounding box center [745, 60] width 20 height 16
click at [722, 95] on link "Duplicate" at bounding box center [719, 98] width 72 height 19
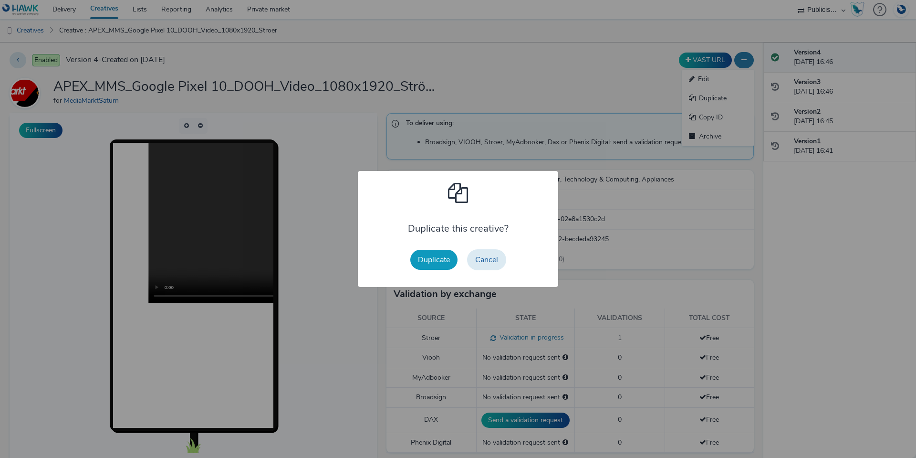
click at [441, 270] on button "Duplicate" at bounding box center [433, 260] width 47 height 20
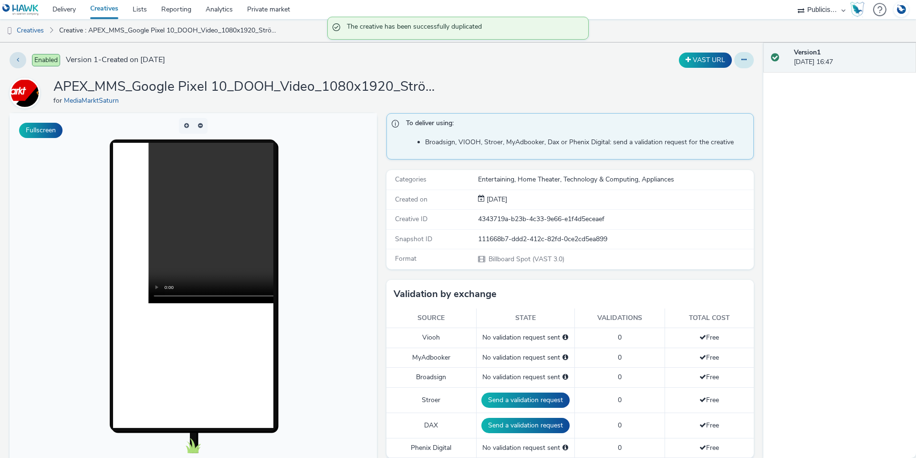
click at [742, 62] on icon at bounding box center [744, 59] width 5 height 7
click at [727, 79] on link "Edit" at bounding box center [719, 79] width 72 height 19
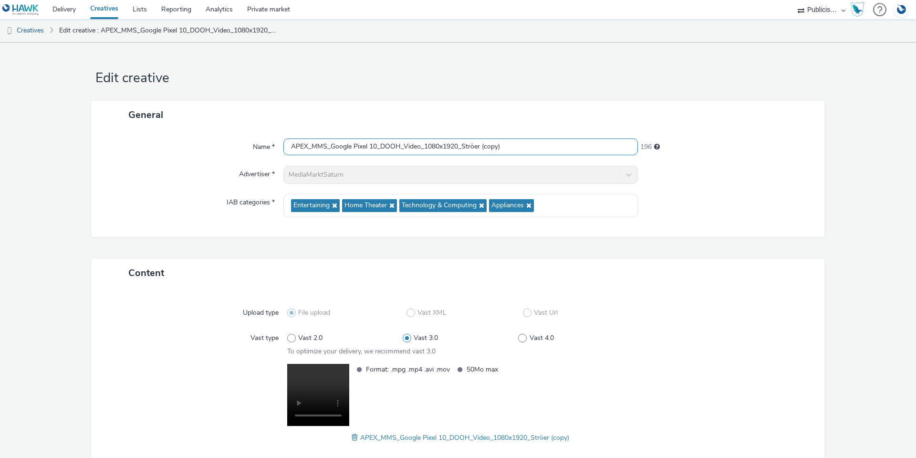
drag, startPoint x: 513, startPoint y: 144, endPoint x: 461, endPoint y: 151, distance: 52.6
click at [461, 151] on input "APEX_MMS_Google Pixel 10_DOOH_Video_1080x1920_Ströer (copy)" at bounding box center [461, 146] width 355 height 17
type input "APEX_MMS_Google Pixel 10_DOOH_Video_1080x1920_Wall"
click at [173, 171] on div "Advertiser *" at bounding box center [192, 175] width 182 height 18
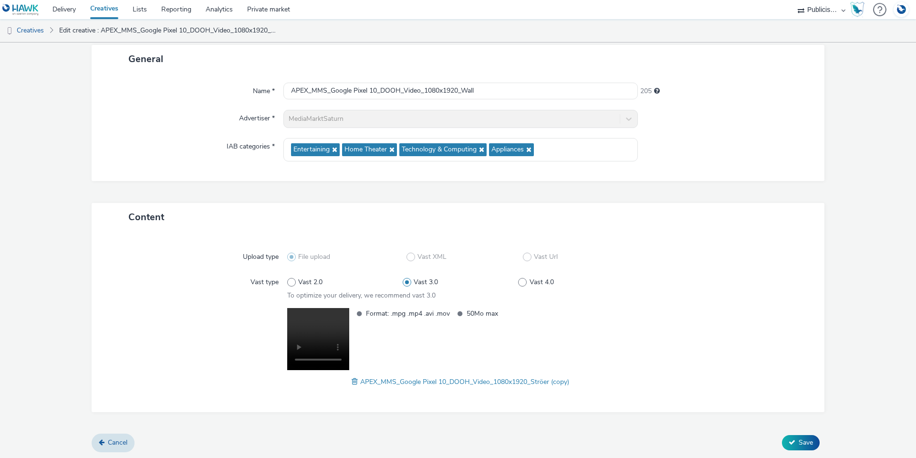
scroll to position [57, 0]
click at [808, 441] on button "Save" at bounding box center [801, 441] width 38 height 15
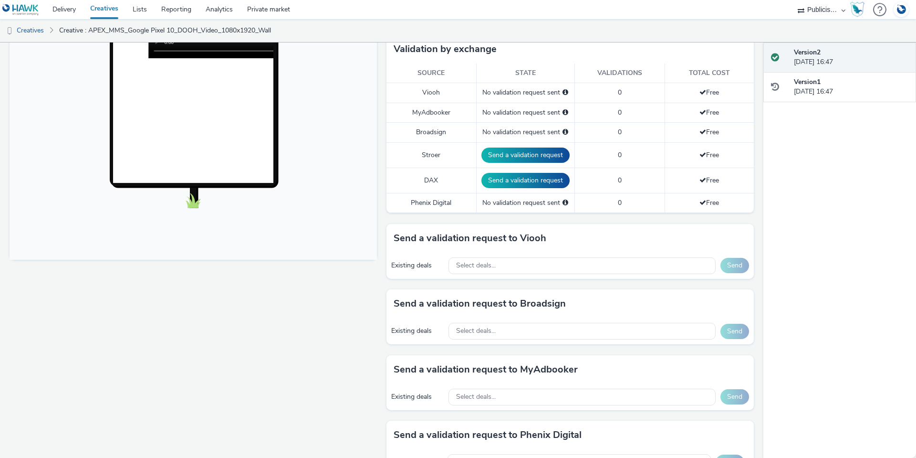
scroll to position [286, 0]
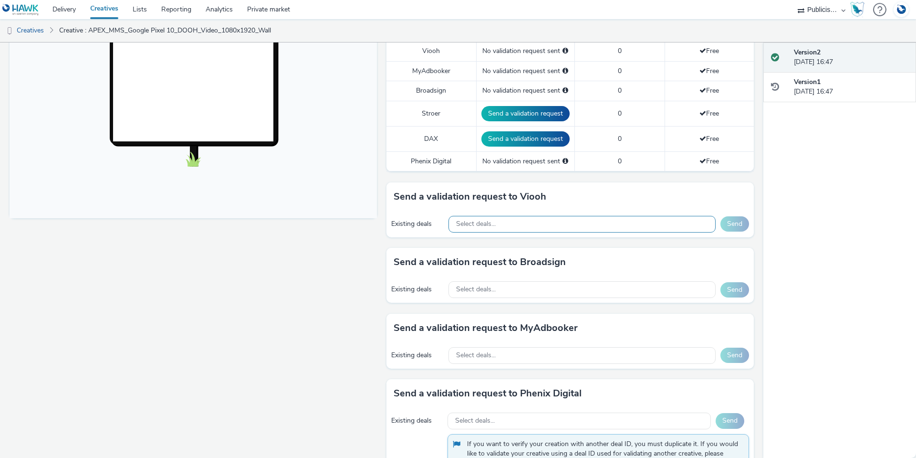
click at [476, 229] on div "Select deals..." at bounding box center [582, 224] width 267 height 17
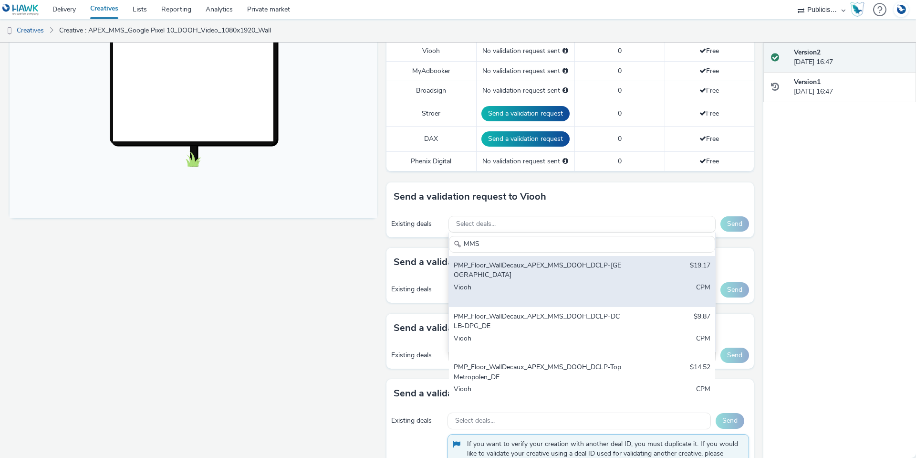
type input "MMS"
click at [525, 269] on div "PMP_Floor_WallDecaux_APEX_MMS_DOOH_DCLP-[GEOGRAPHIC_DATA]" at bounding box center [538, 271] width 169 height 20
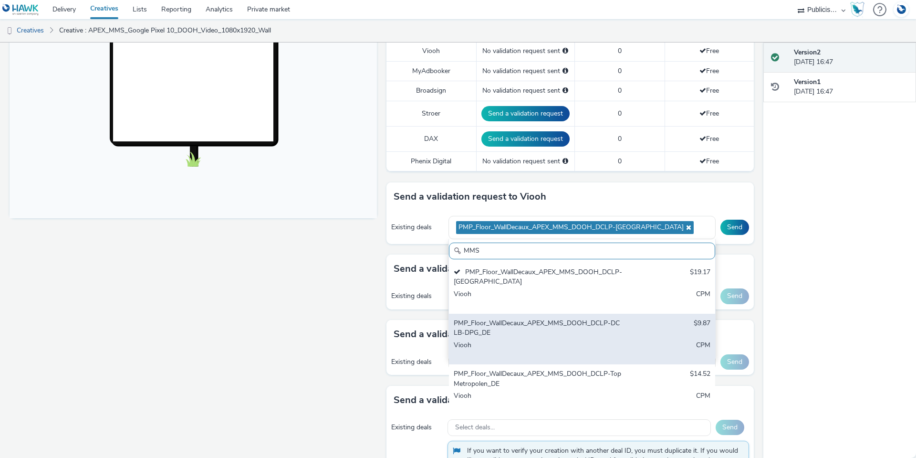
click at [544, 330] on div "PMP_Floor_WallDecaux_APEX_MMS_DOOH_DCLP-DCLB-DPG_DE" at bounding box center [538, 328] width 169 height 20
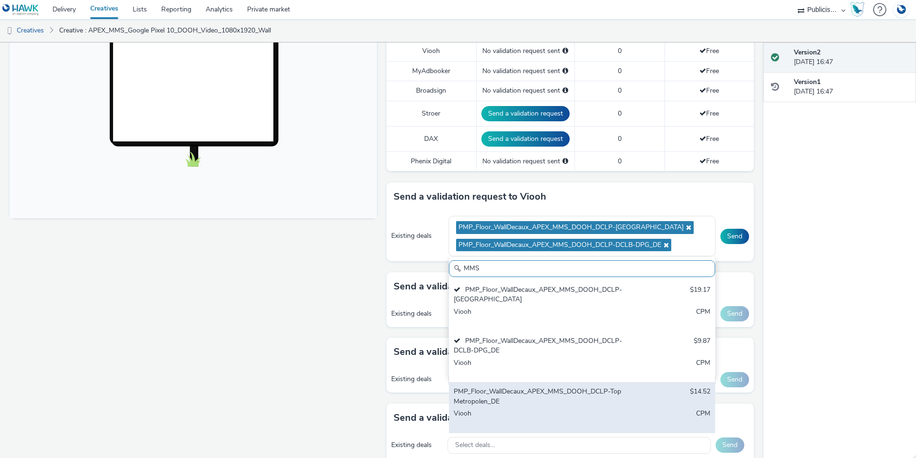
click at [556, 396] on div "PMP_Floor_WallDecaux_APEX_MMS_DOOH_DCLP-TopMetropolen_DE" at bounding box center [538, 397] width 169 height 20
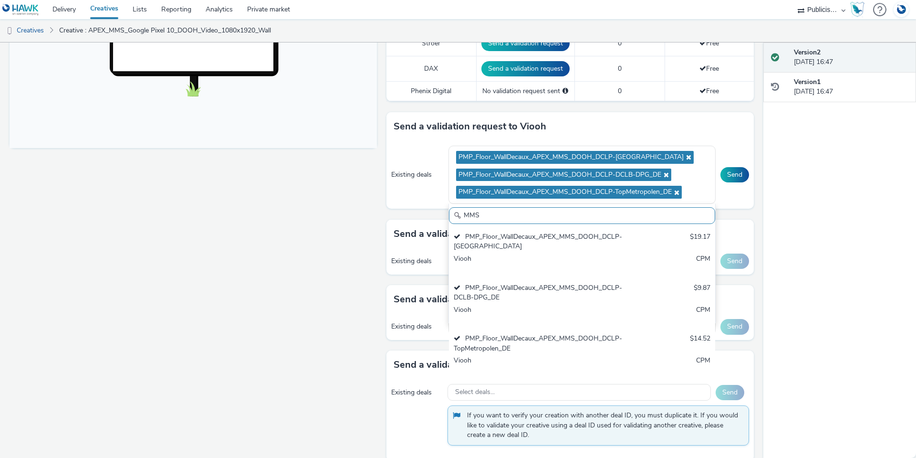
scroll to position [334, 0]
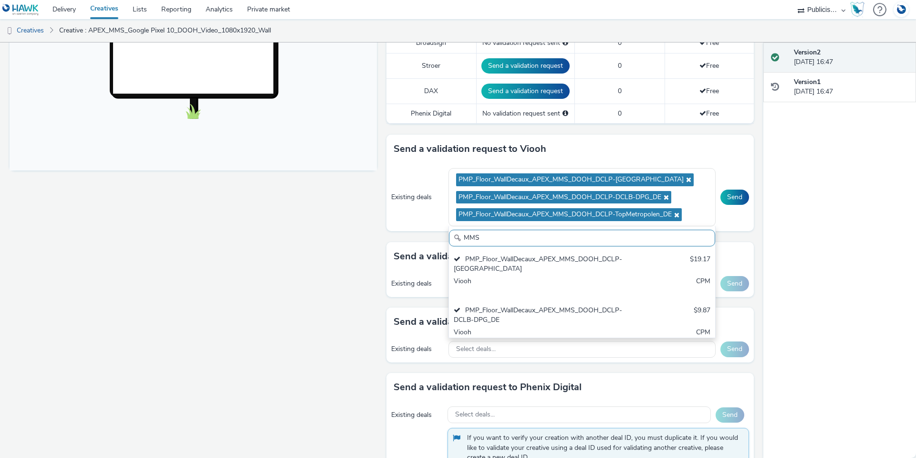
click at [824, 213] on div "Version 2 [DATE] 16:47 Version 1 [DATE] 16:47" at bounding box center [840, 249] width 153 height 415
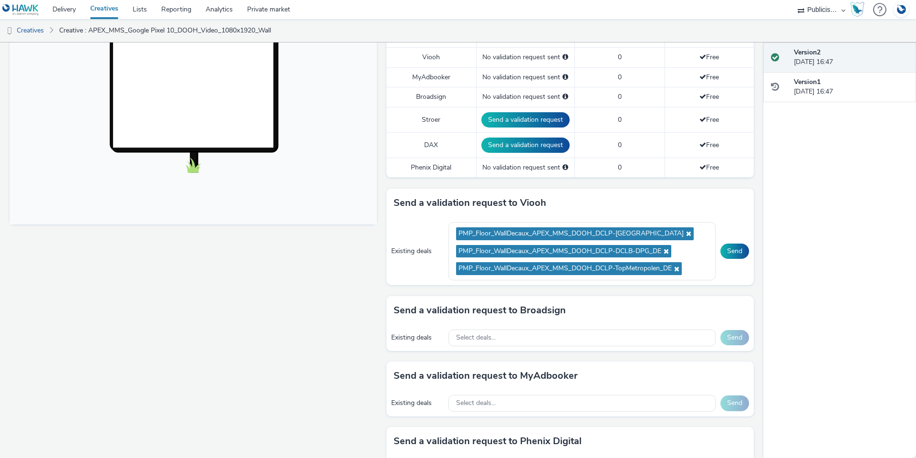
scroll to position [286, 0]
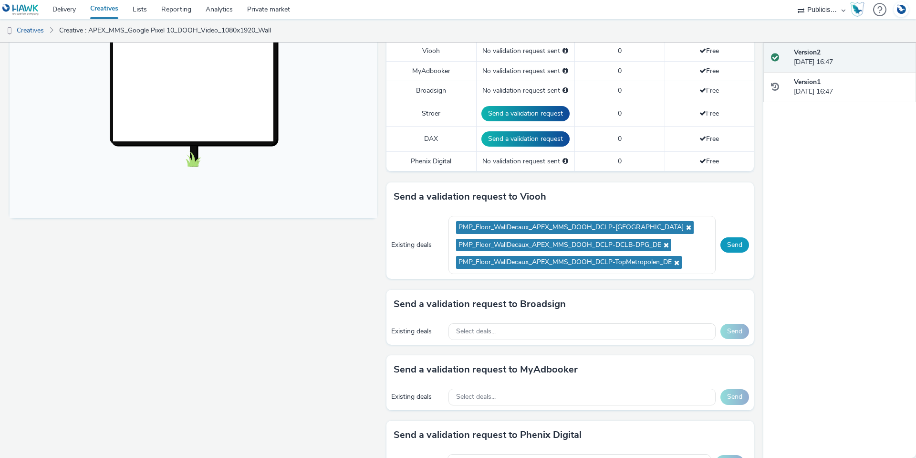
click at [734, 241] on button "Send" at bounding box center [735, 244] width 29 height 15
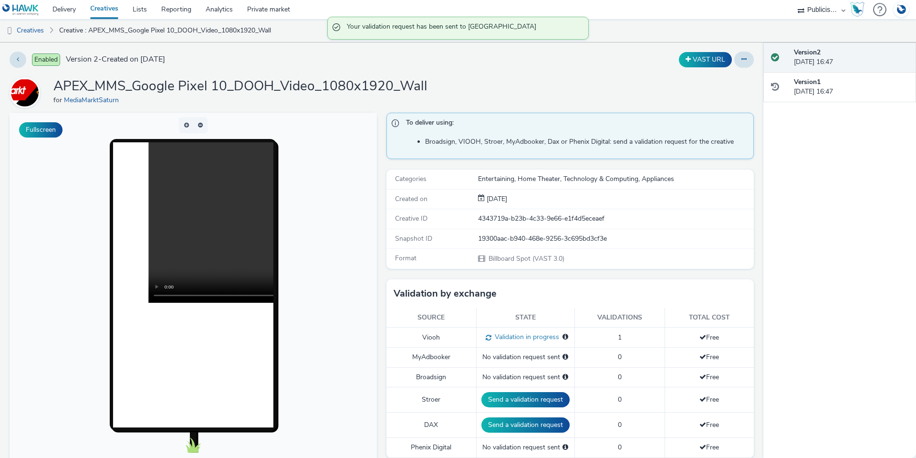
scroll to position [0, 0]
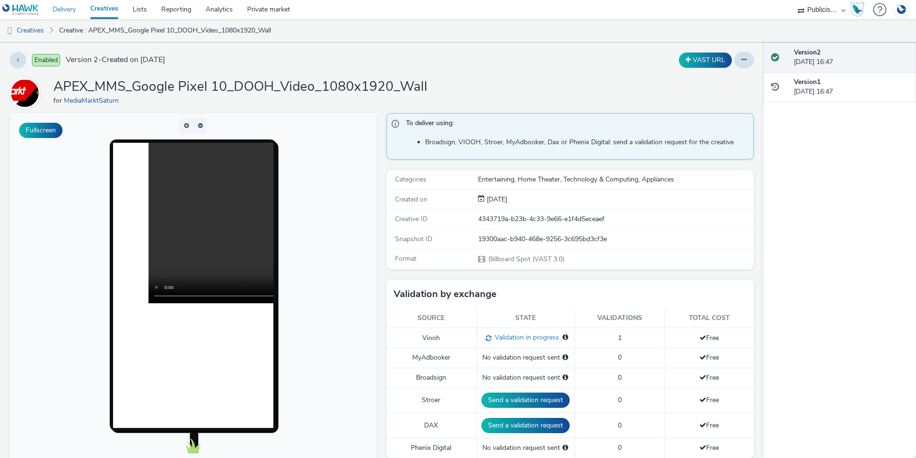
click at [55, 13] on link "Delivery" at bounding box center [64, 9] width 38 height 19
